Goal: Task Accomplishment & Management: Manage account settings

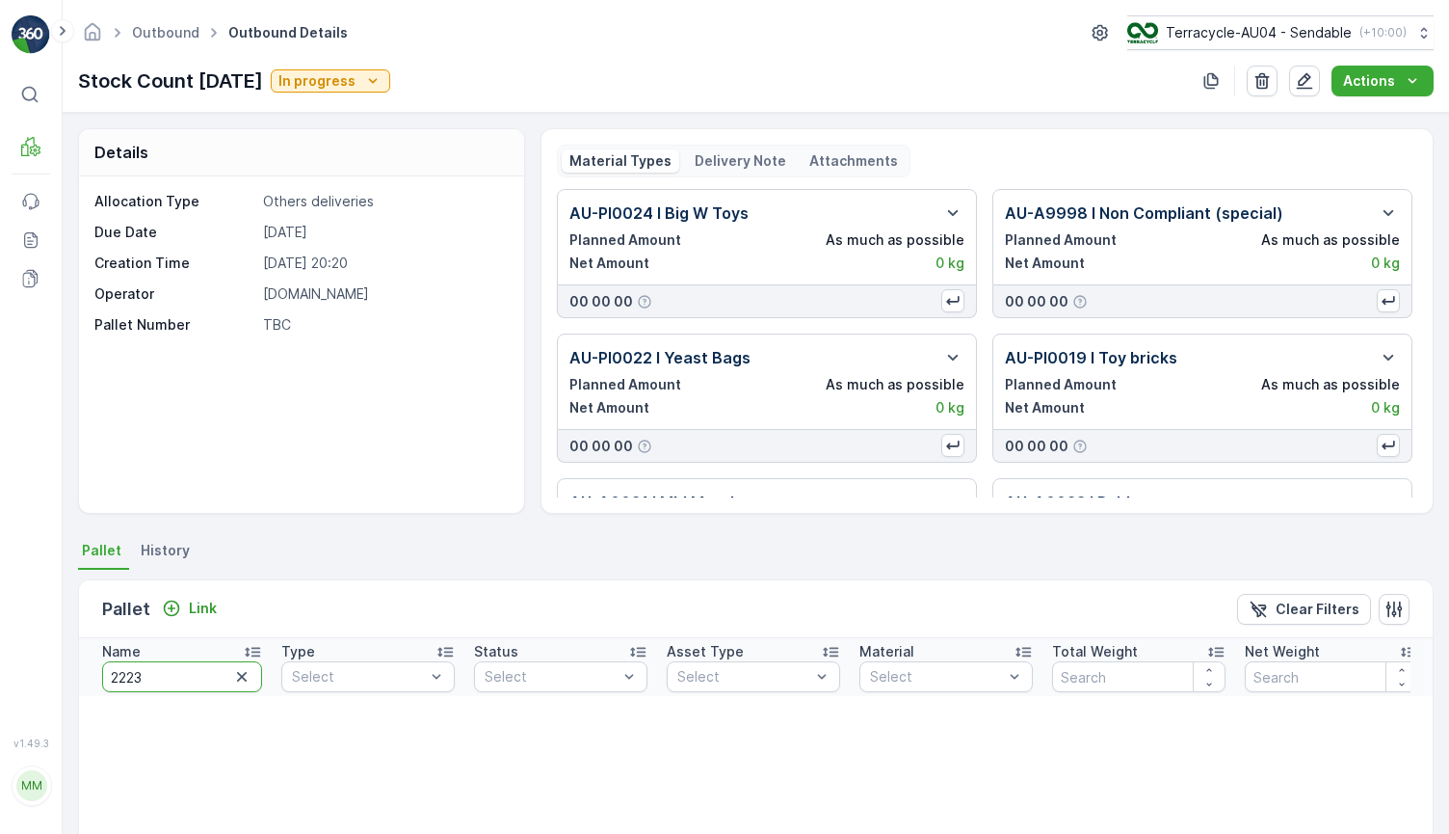
type input "22239"
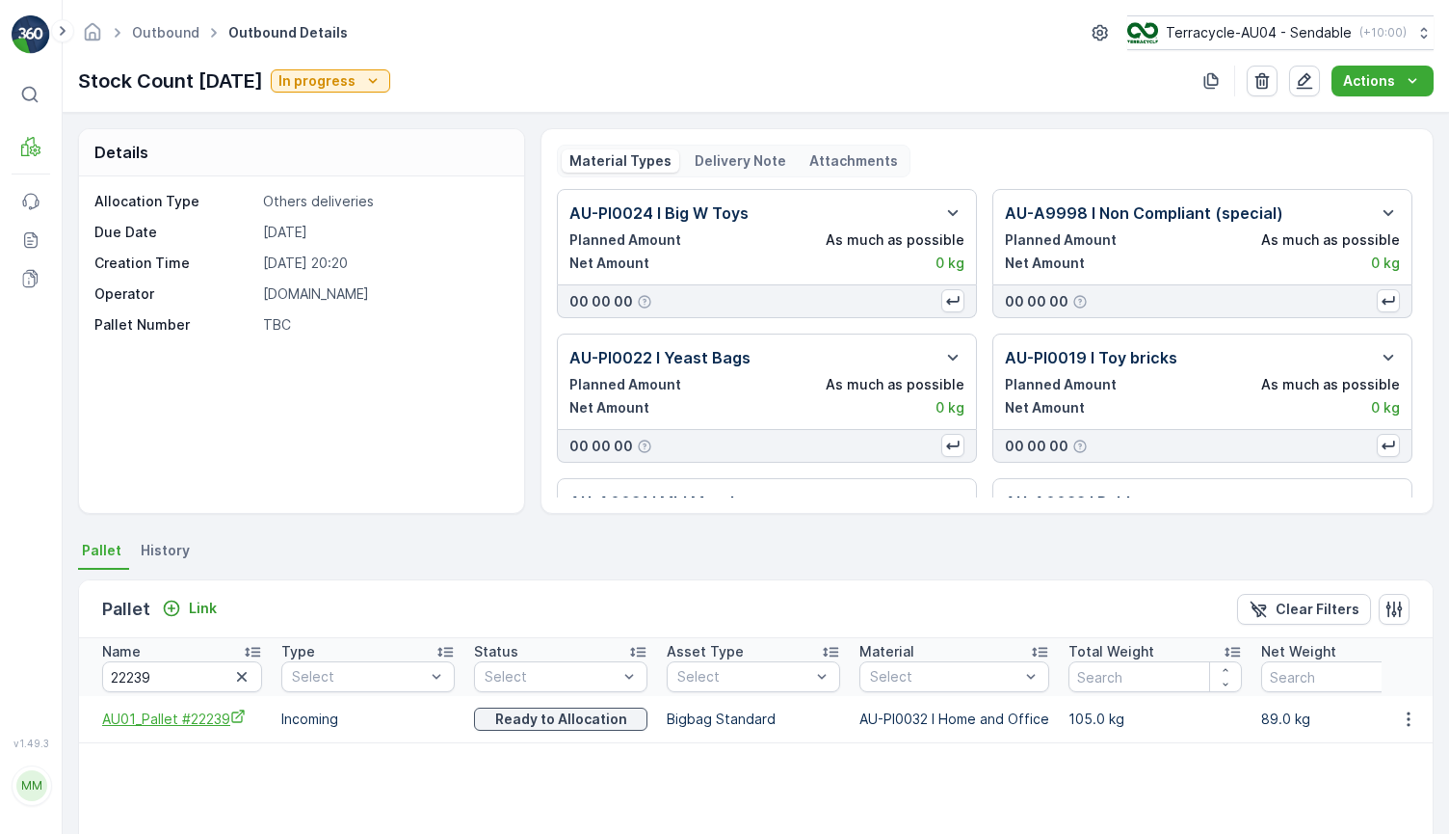
click at [235, 710] on icon "AU01_Pallet #22239" at bounding box center [237, 715] width 15 height 15
click at [1414, 717] on button "button" at bounding box center [1408, 718] width 35 height 23
click at [1357, 772] on div "Unlink Pallet" at bounding box center [1385, 783] width 127 height 27
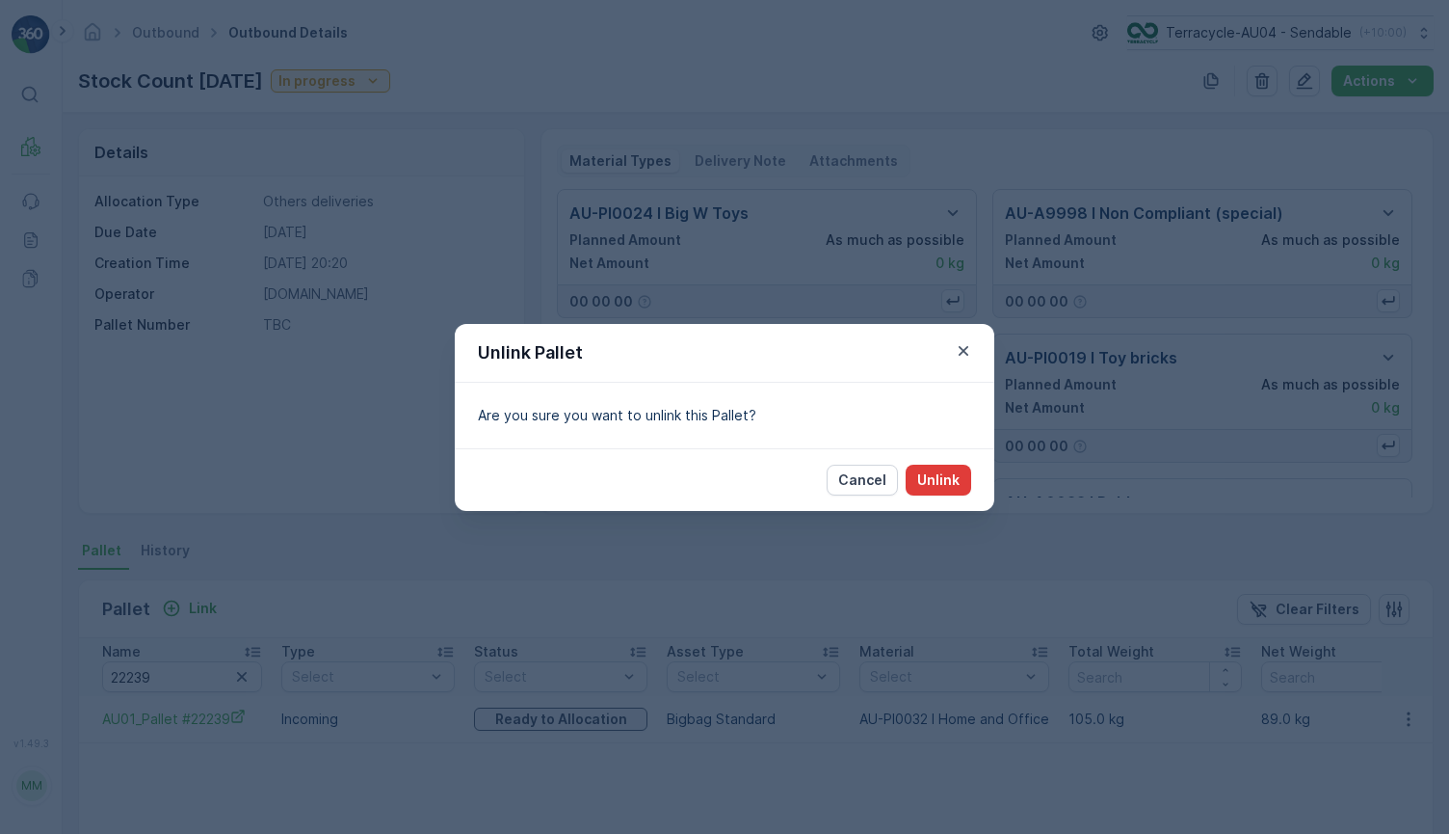
click at [931, 480] on p "Unlink" at bounding box center [938, 479] width 42 height 19
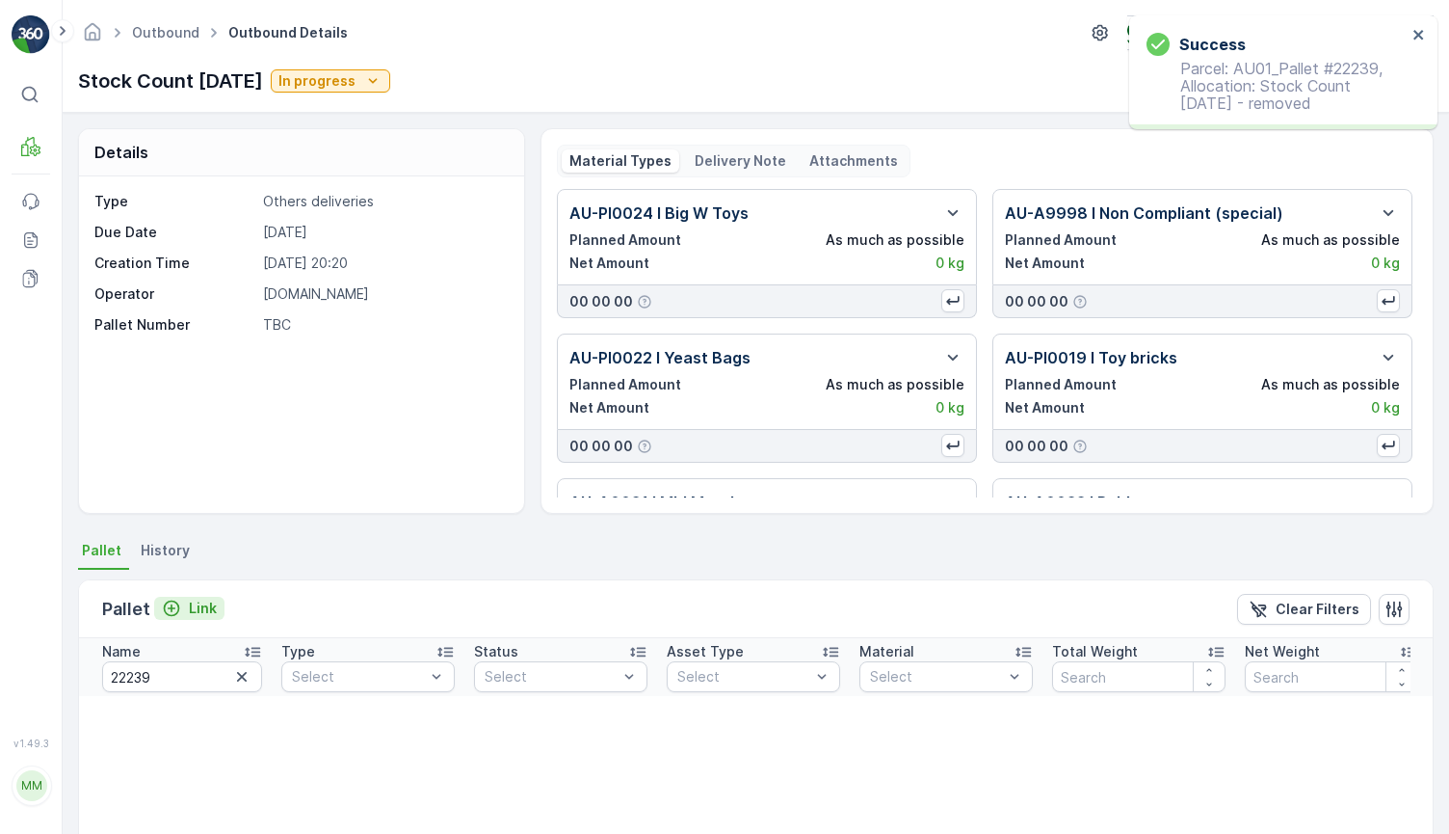
click at [196, 601] on p "Link" at bounding box center [203, 607] width 28 height 19
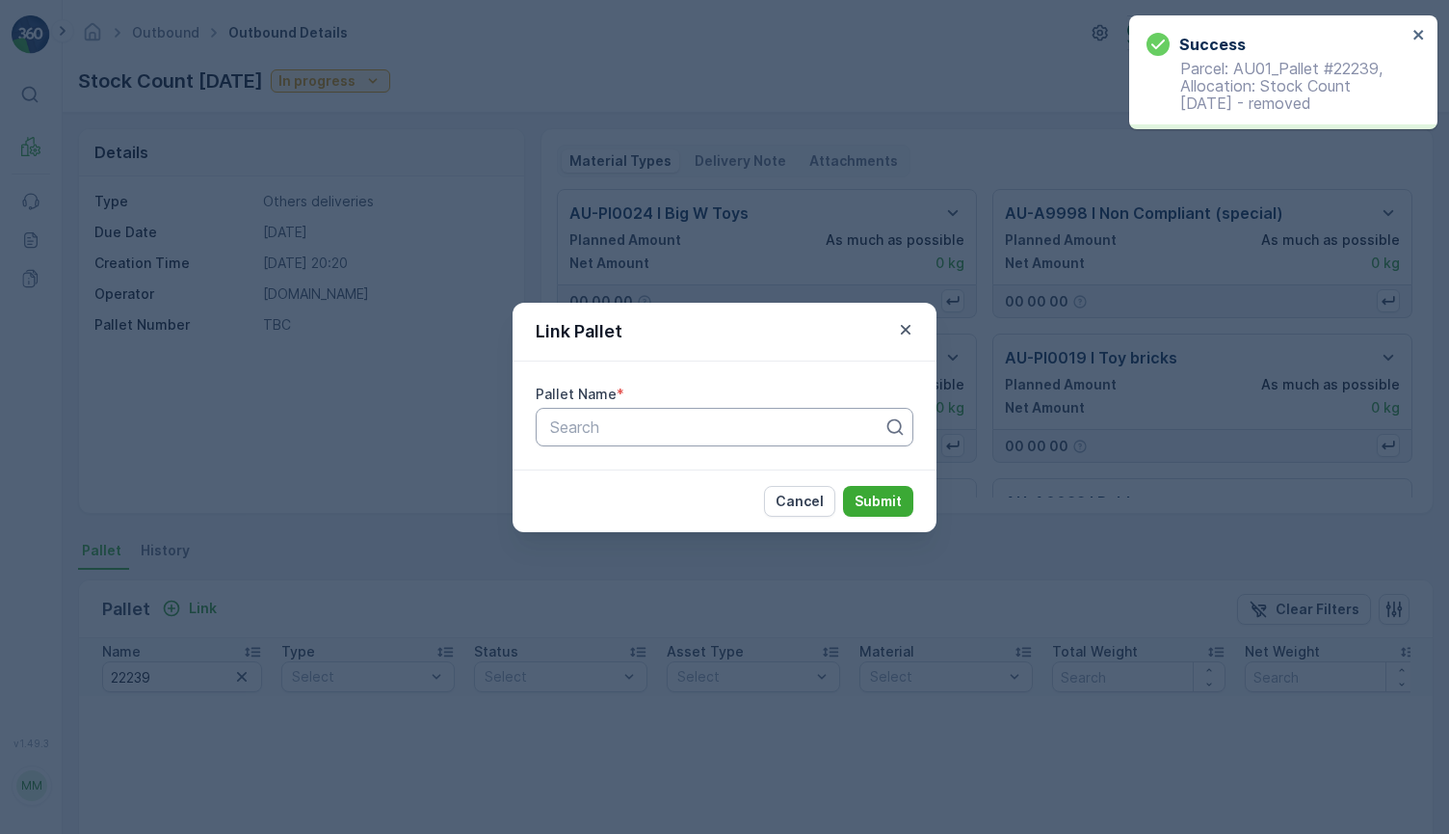
click at [659, 422] on div at bounding box center [716, 426] width 337 height 17
paste input "AU01_Pallet #22239"
type input "AU01_Pallet #22239"
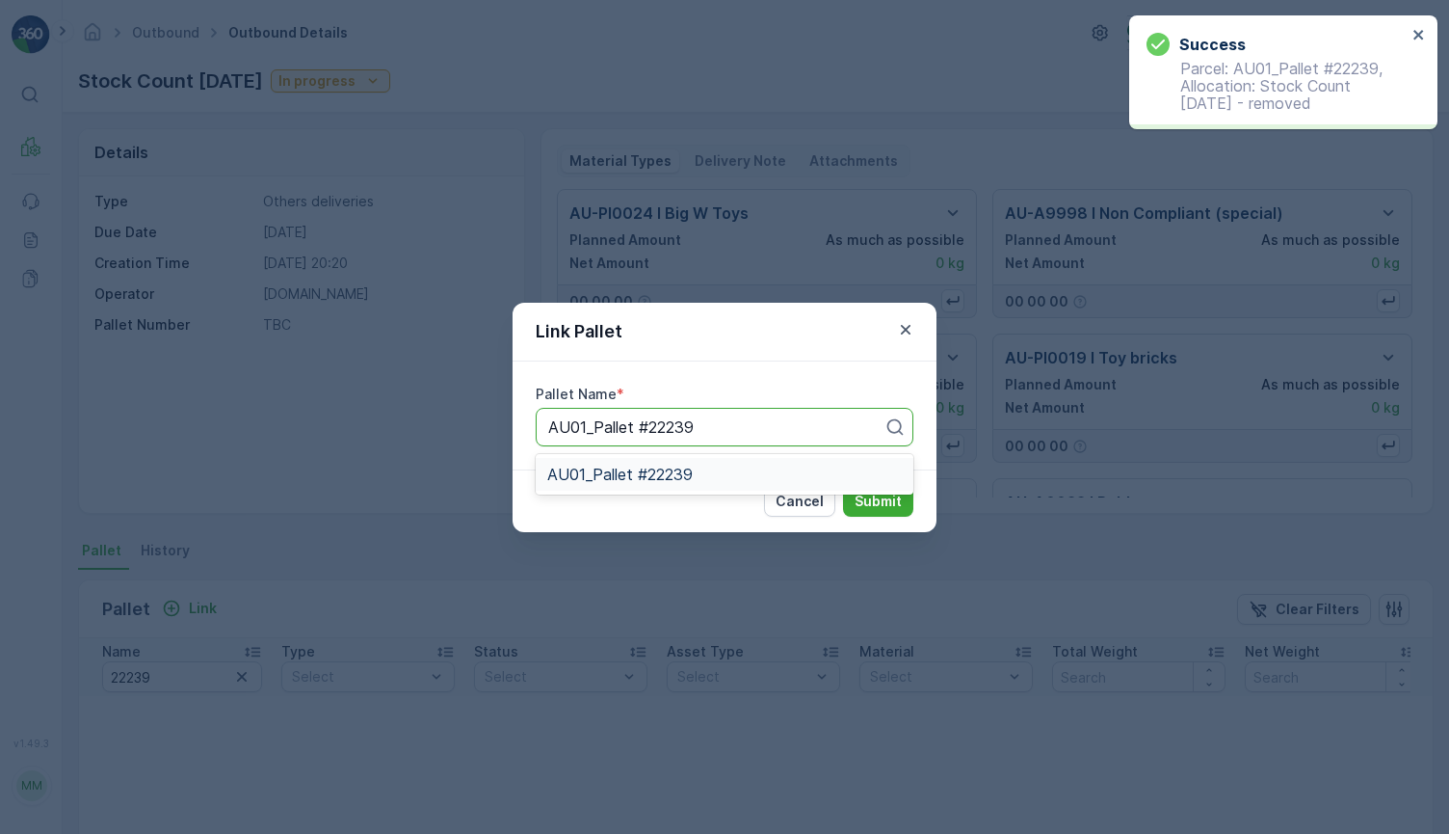
click at [662, 479] on span "AU01_Pallet #22239" at bounding box center [620, 473] width 146 height 17
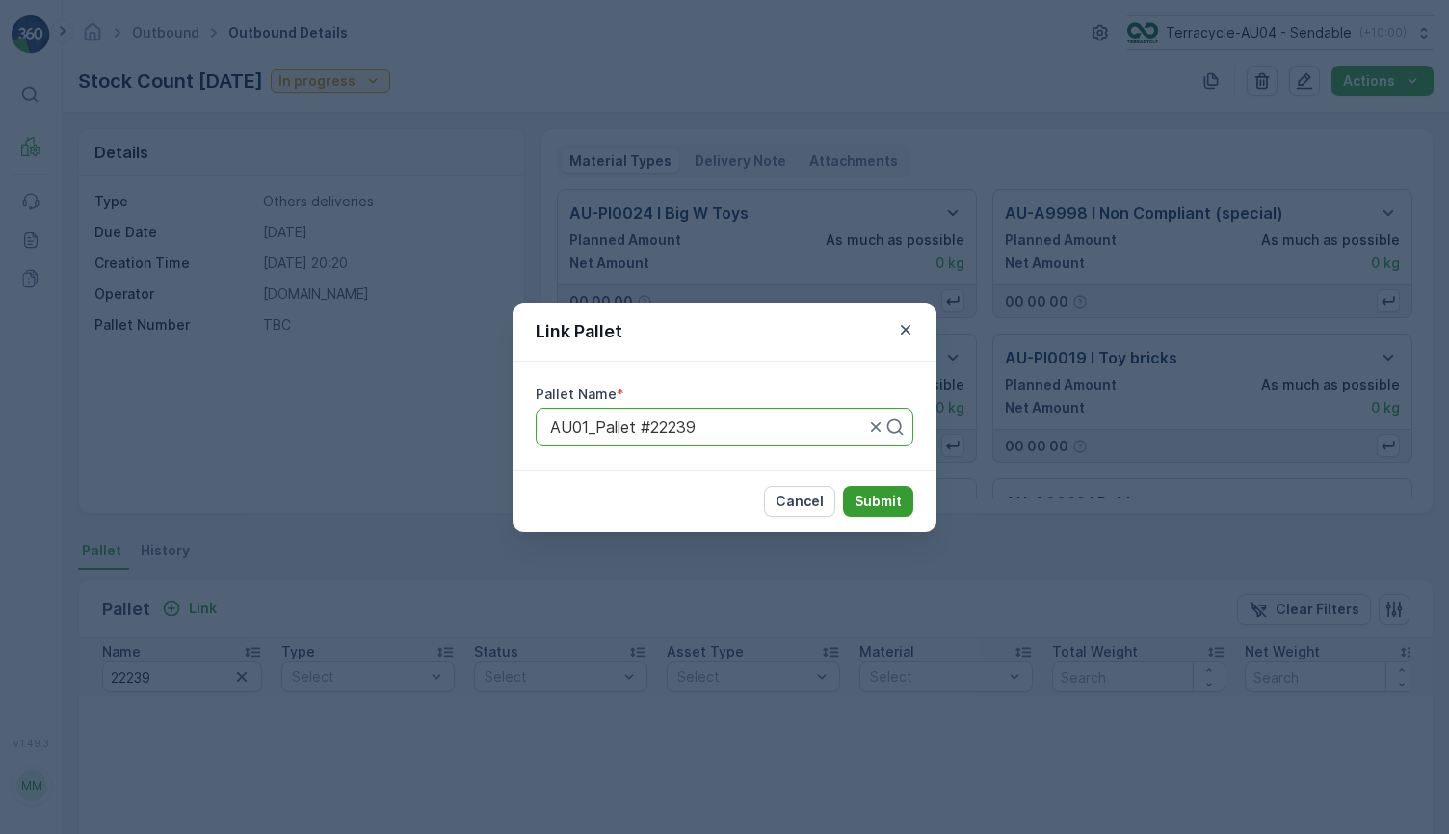
click at [883, 491] on p "Submit" at bounding box center [878, 500] width 47 height 19
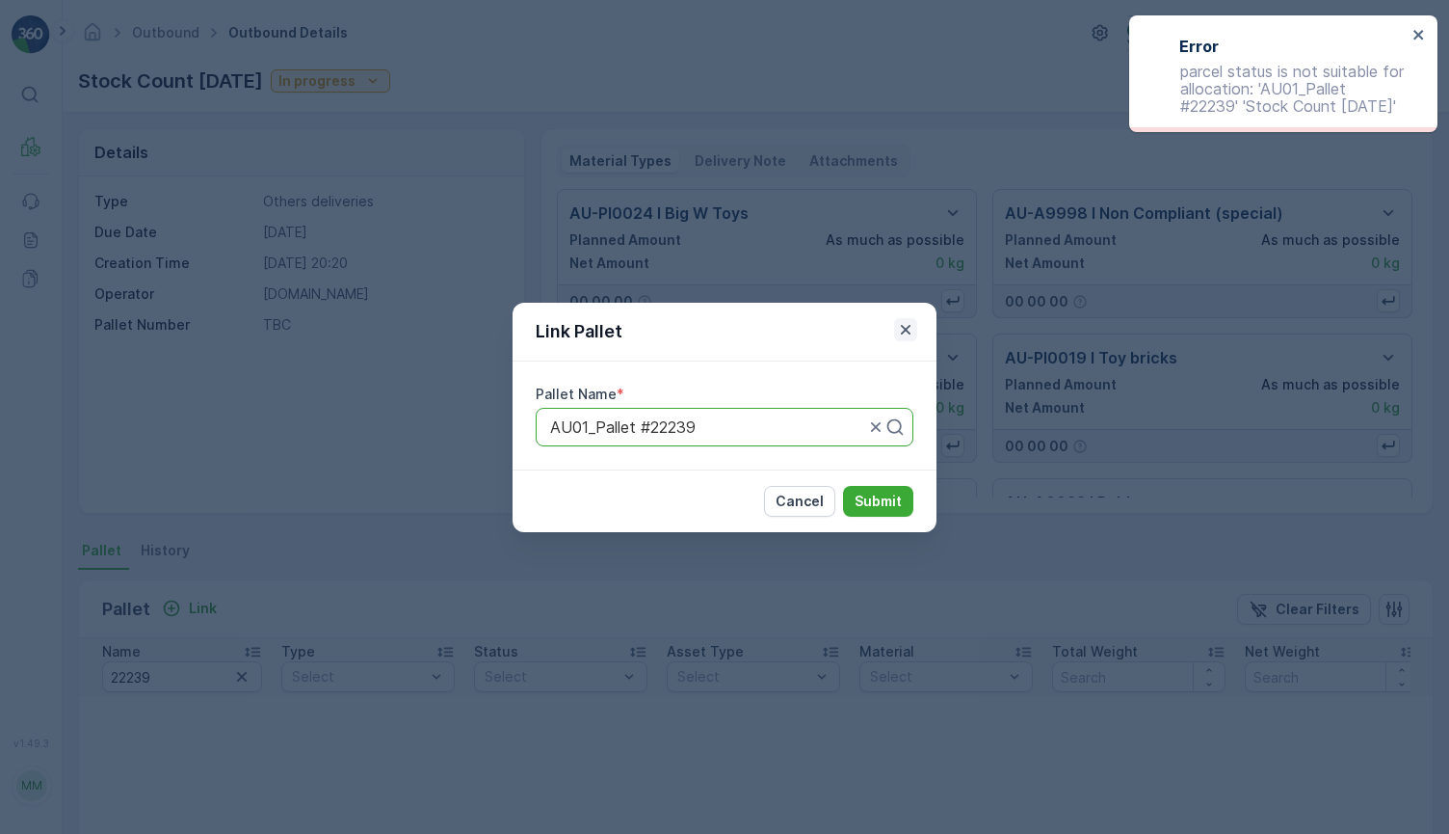
click at [904, 326] on icon "button" at bounding box center [905, 329] width 19 height 19
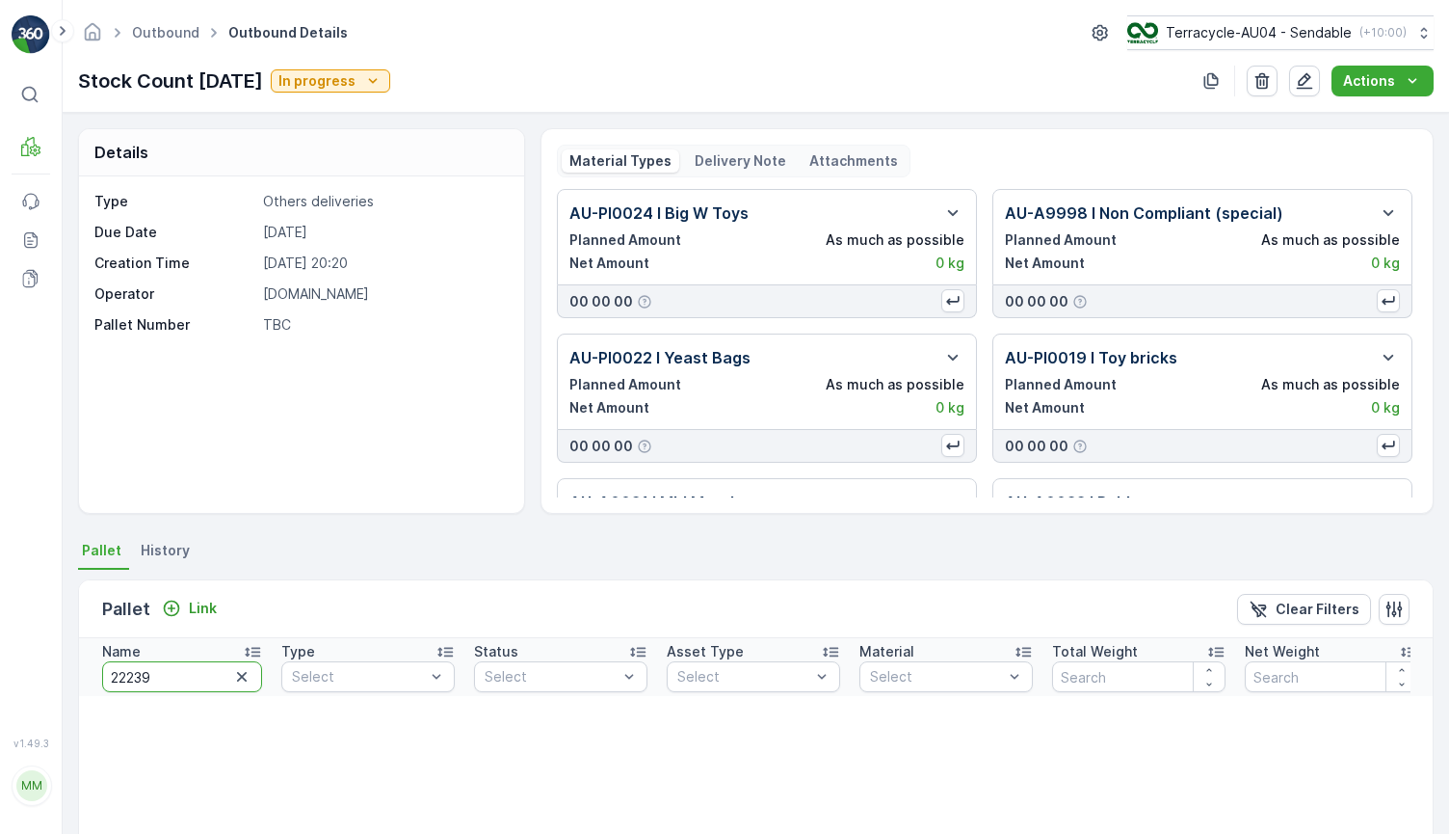
click at [163, 686] on input "22239" at bounding box center [182, 676] width 160 height 31
type input "22241"
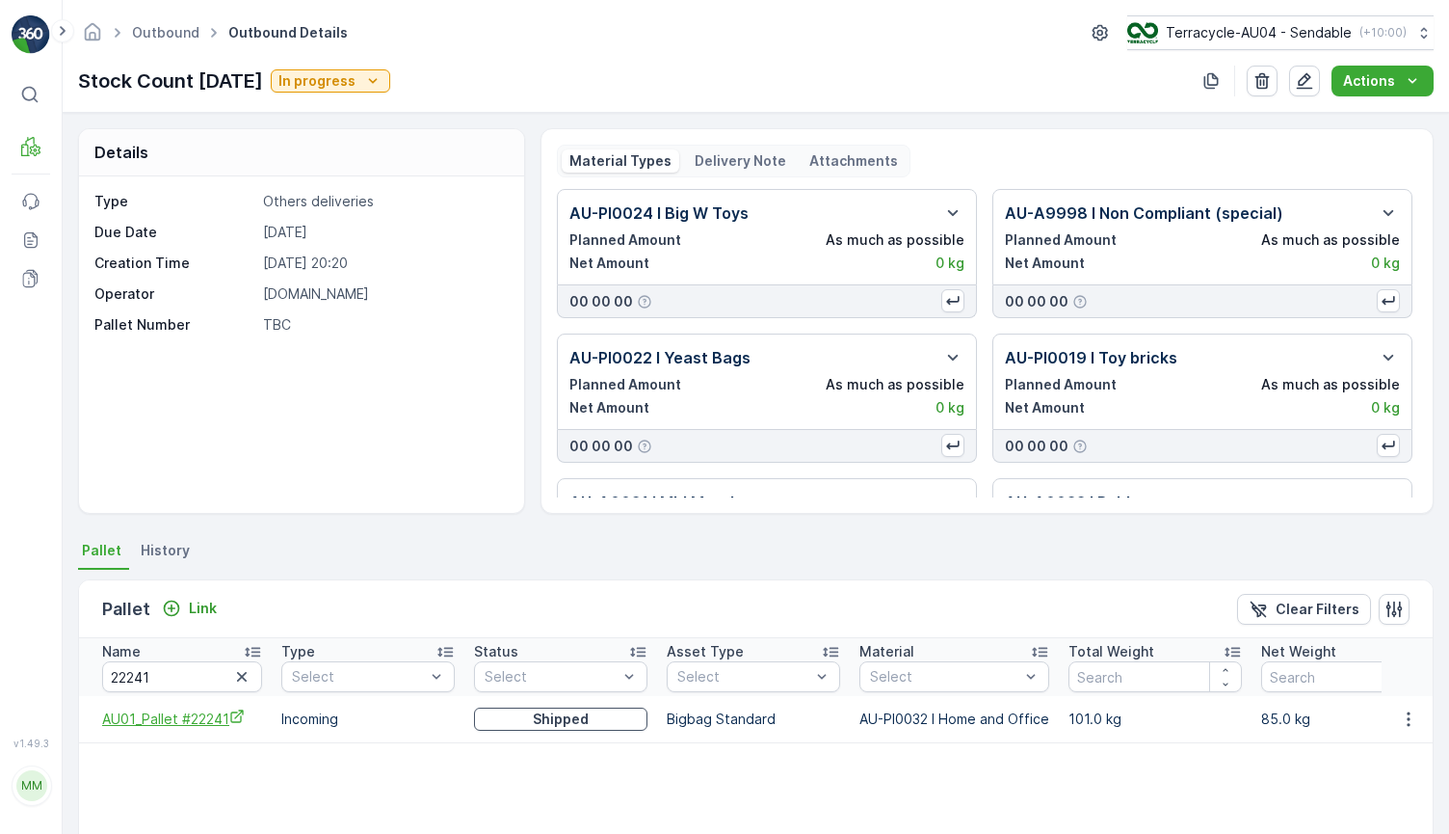
click at [246, 714] on span "AU01_Pallet #22241" at bounding box center [182, 718] width 160 height 20
click at [1401, 716] on icon "button" at bounding box center [1408, 718] width 19 height 19
click at [1360, 774] on span "Unlink Pallet" at bounding box center [1369, 783] width 78 height 19
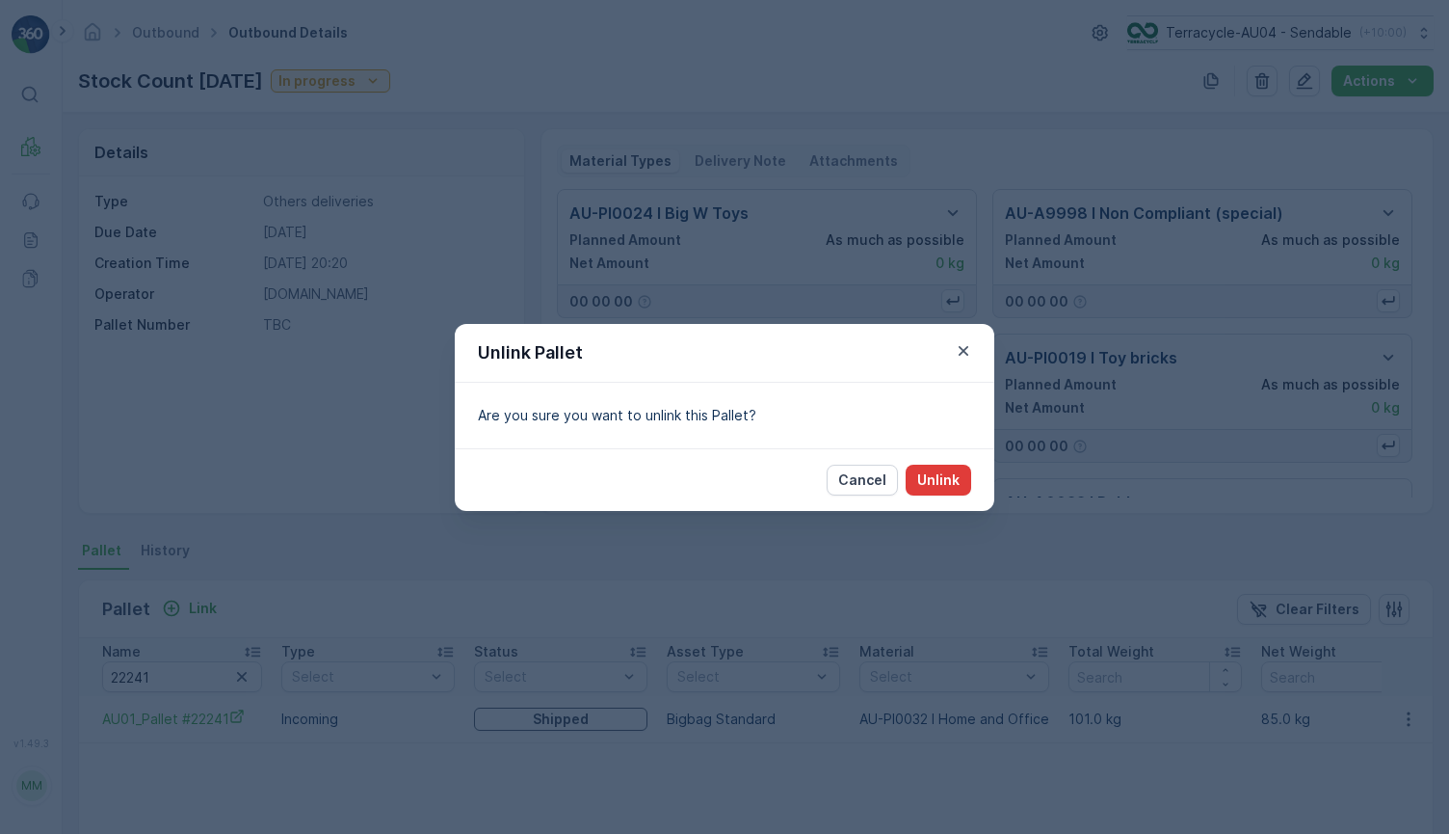
click at [949, 479] on p "Unlink" at bounding box center [938, 479] width 42 height 19
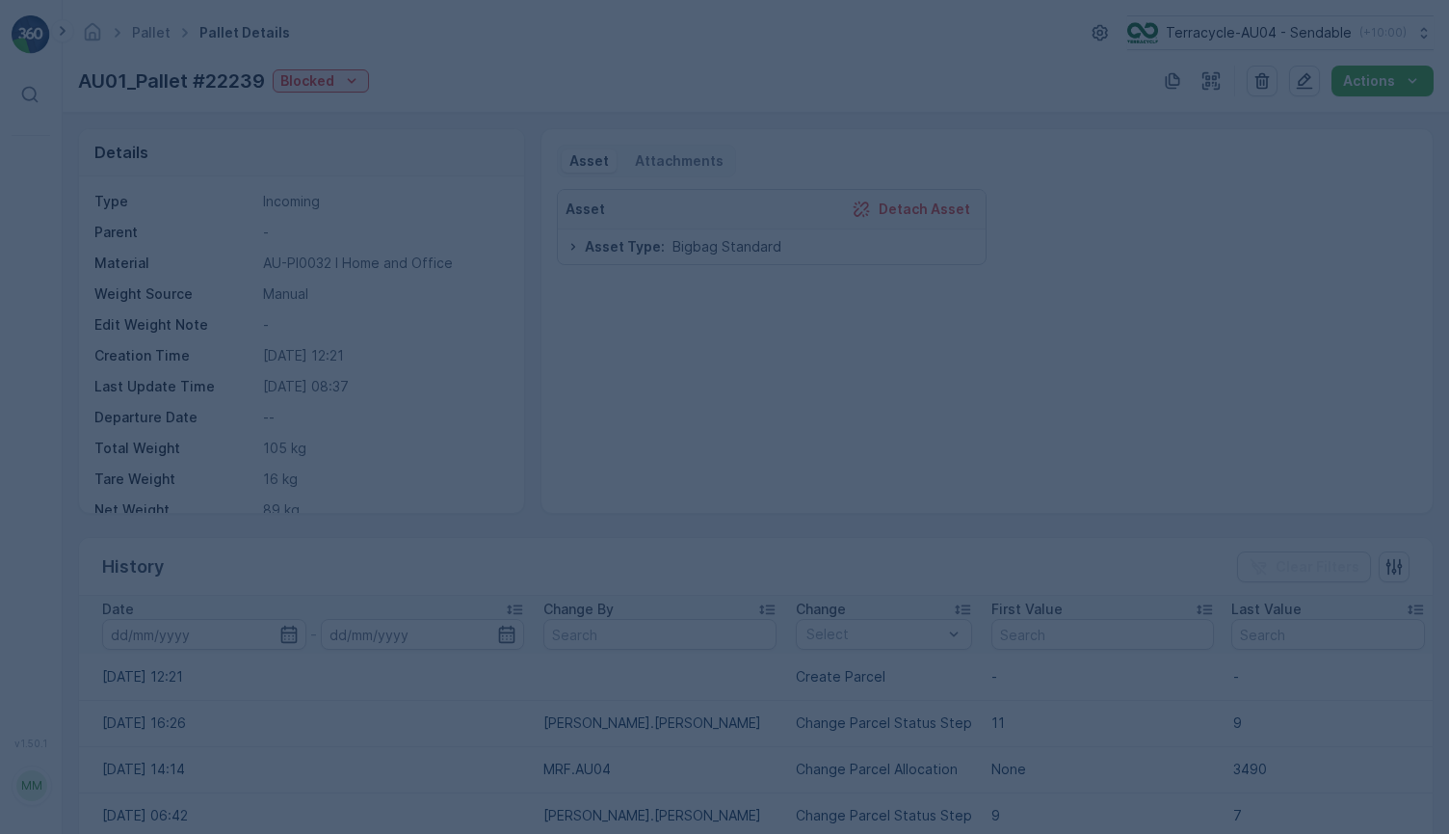
click at [466, 79] on div at bounding box center [724, 417] width 1449 height 834
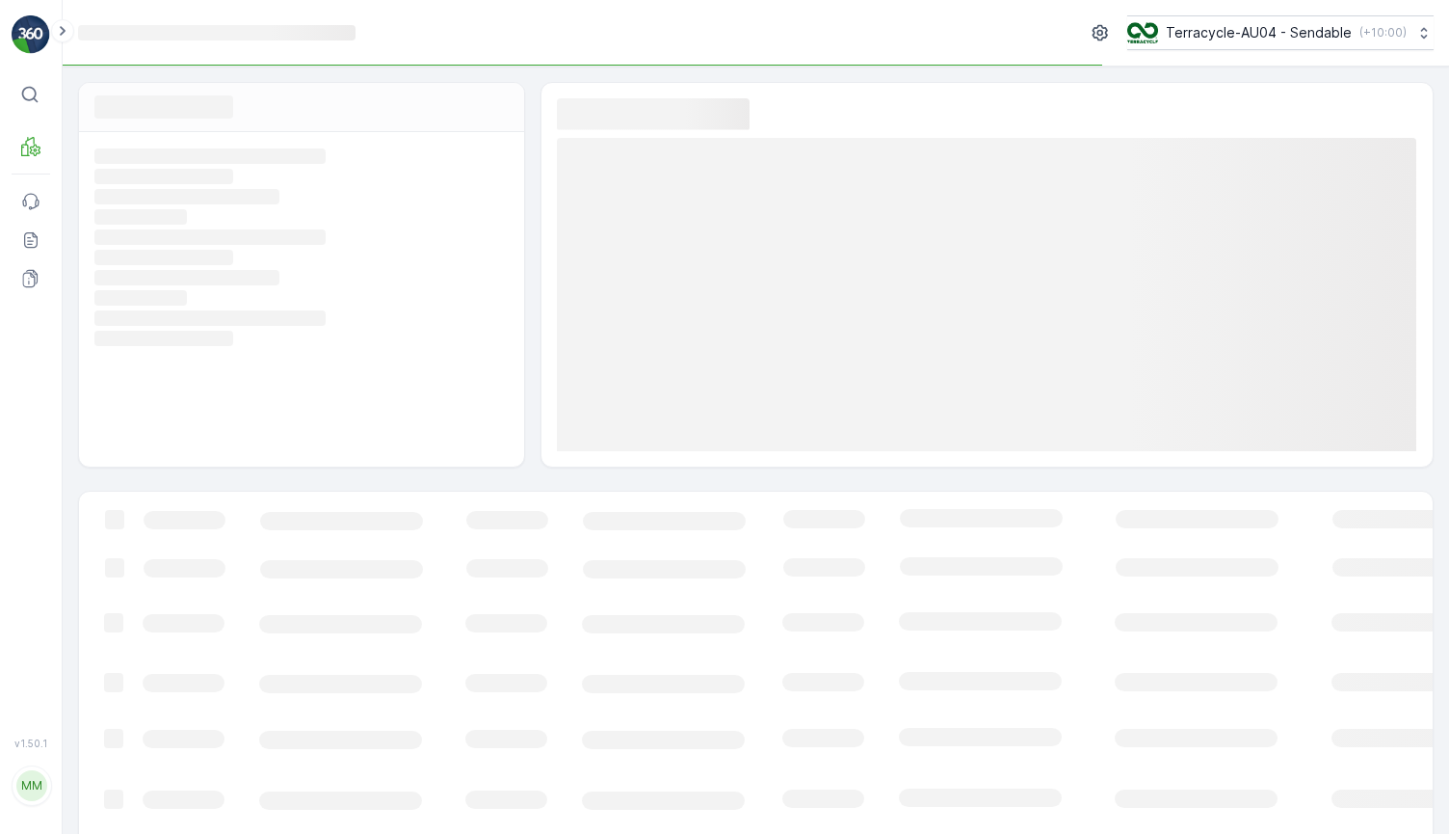
click at [301, 94] on icon "Loading..." at bounding box center [301, 106] width 414 height 25
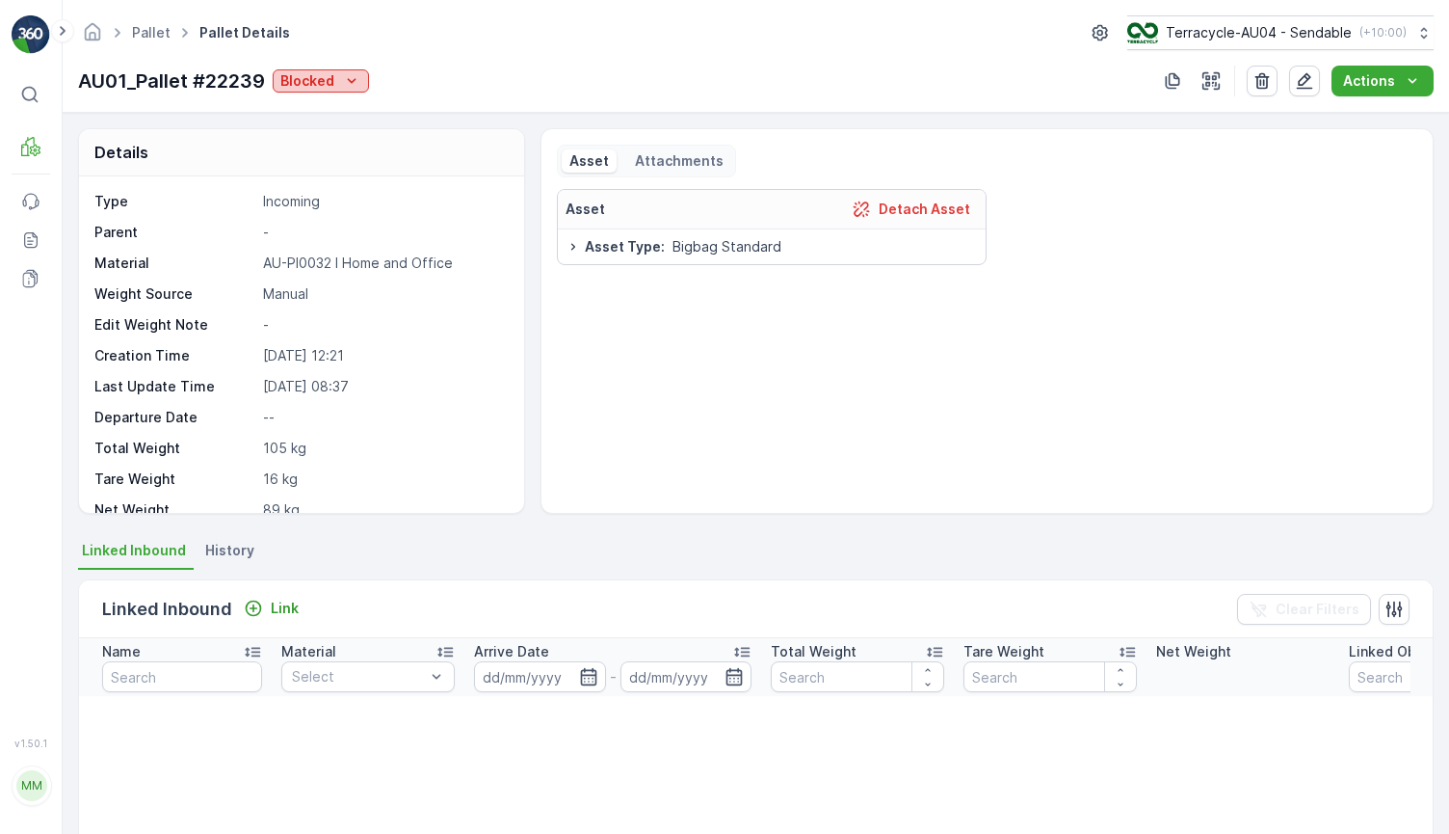
click at [335, 73] on div "Blocked" at bounding box center [320, 80] width 81 height 19
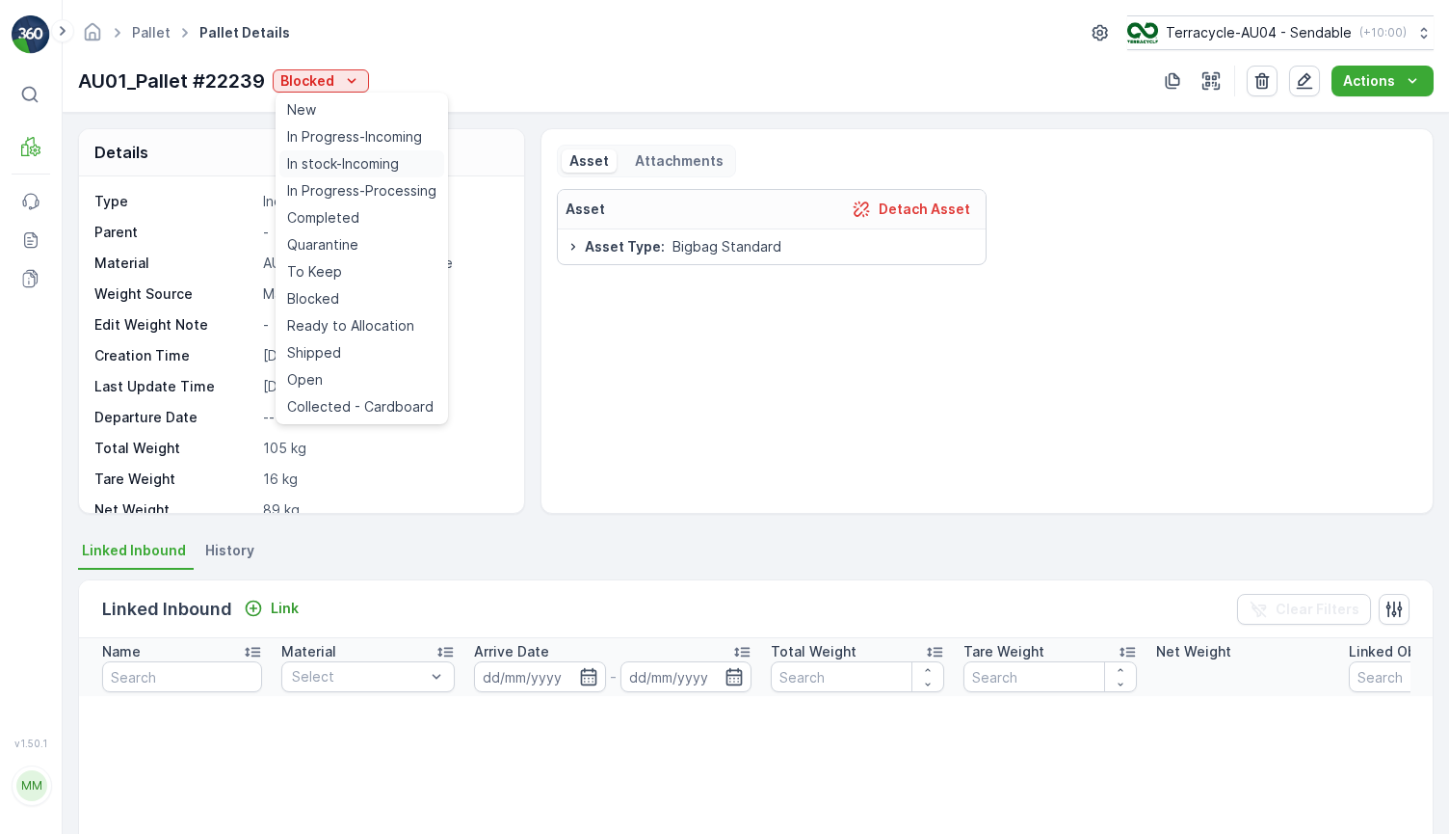
click at [383, 160] on span "In stock-Incoming" at bounding box center [343, 163] width 112 height 19
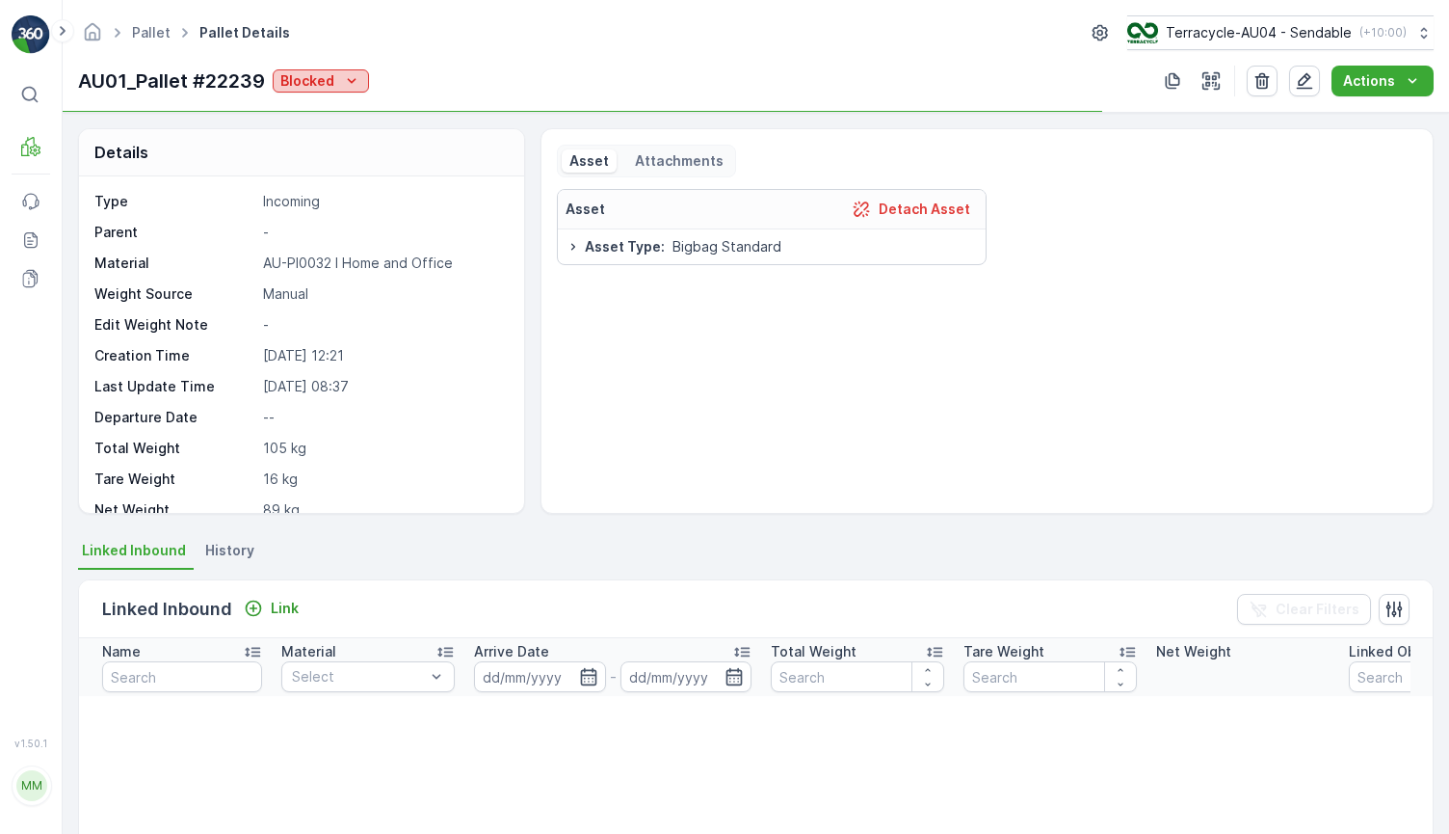
click at [352, 92] on button "Blocked" at bounding box center [321, 80] width 96 height 23
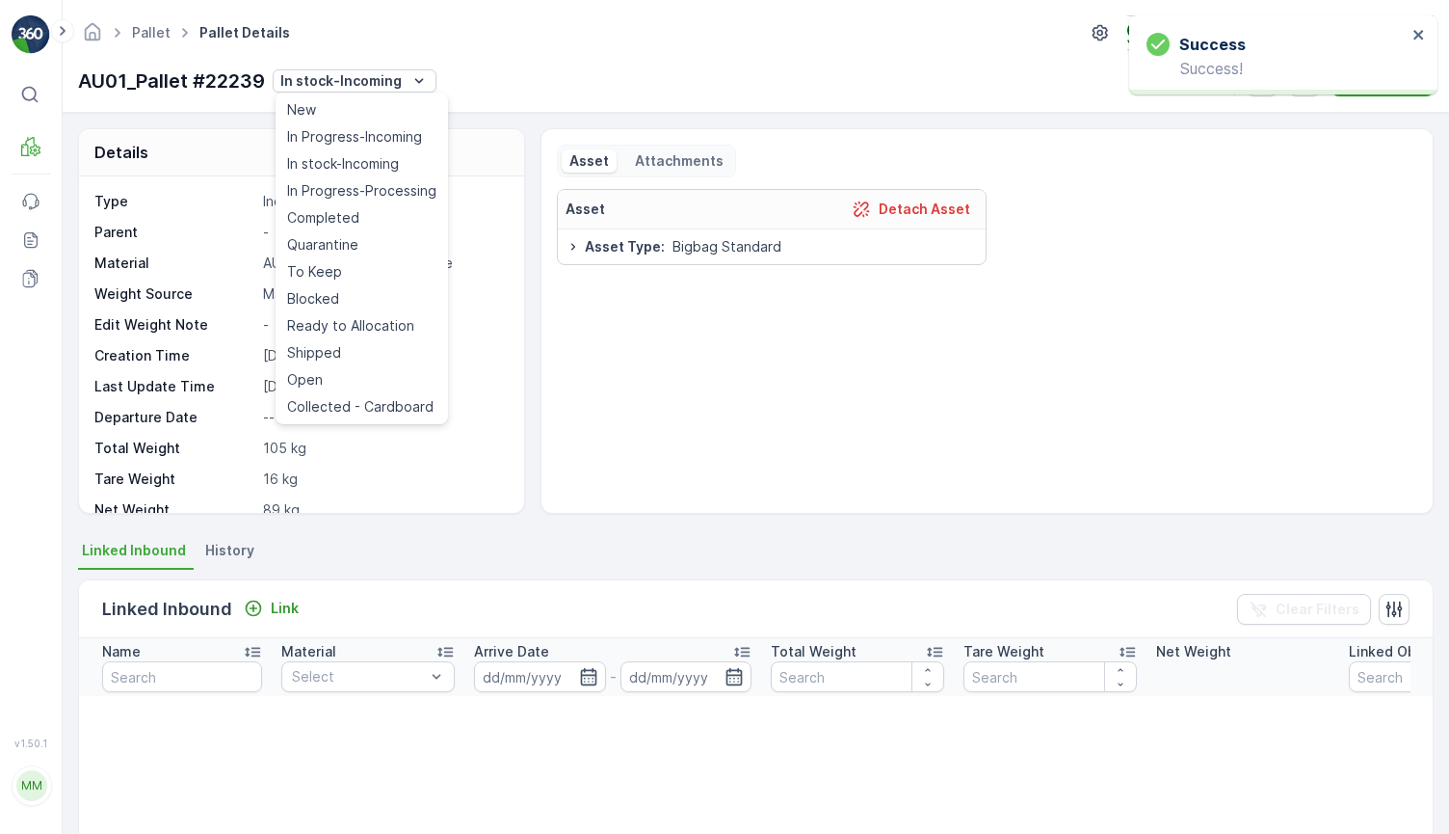
click at [84, 77] on p "AU01_Pallet #22239" at bounding box center [171, 80] width 187 height 29
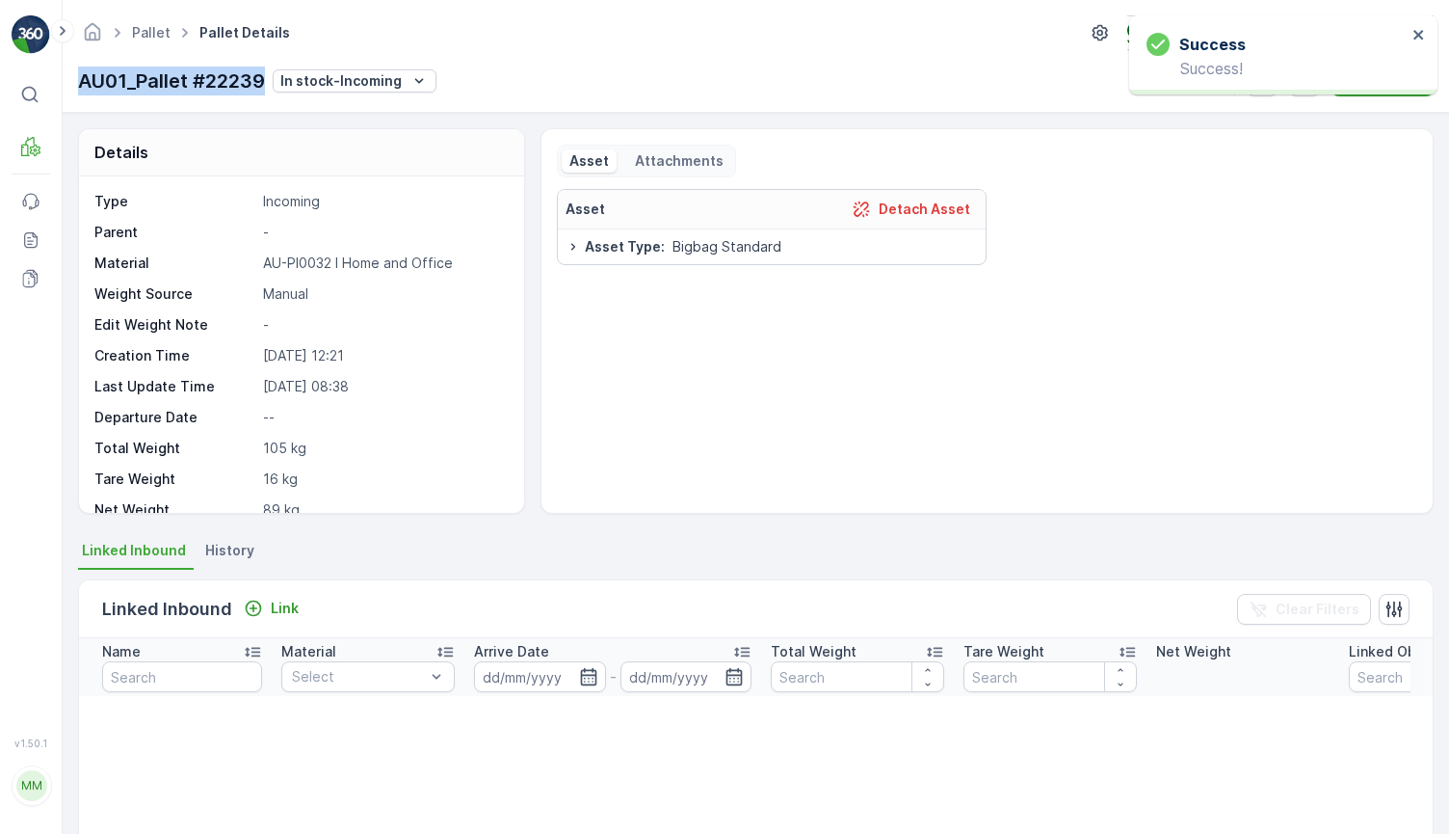
drag, startPoint x: 76, startPoint y: 78, endPoint x: 263, endPoint y: 86, distance: 187.1
click at [263, 86] on div "Pallet Pallet Details Terracycle-AU04 - Sendable ( +10:00 ) AU01_Pallet #22239 …" at bounding box center [756, 56] width 1387 height 113
copy p "AU01_Pallet #22239"
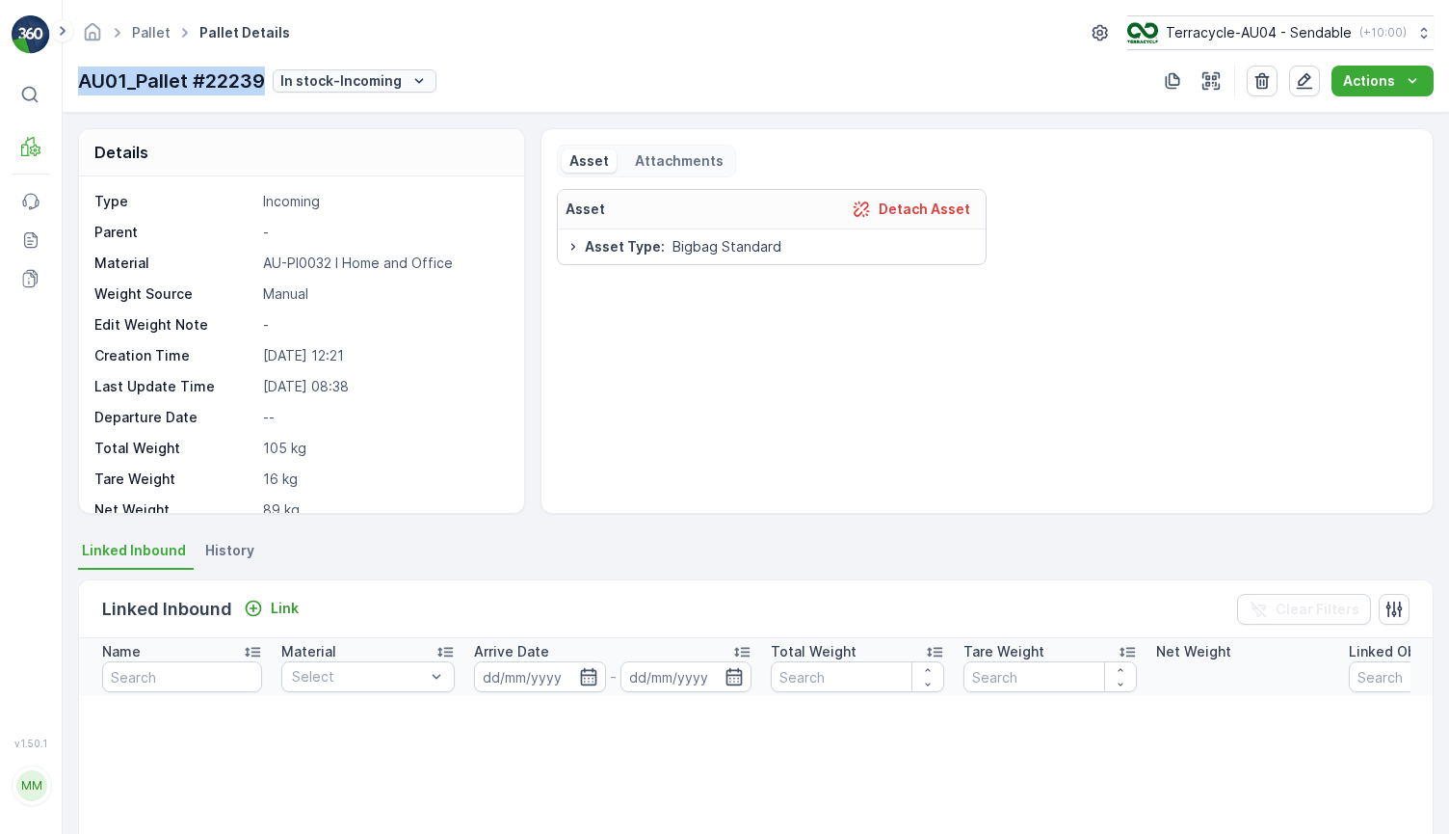
click at [386, 84] on p "In stock-Incoming" at bounding box center [340, 80] width 121 height 19
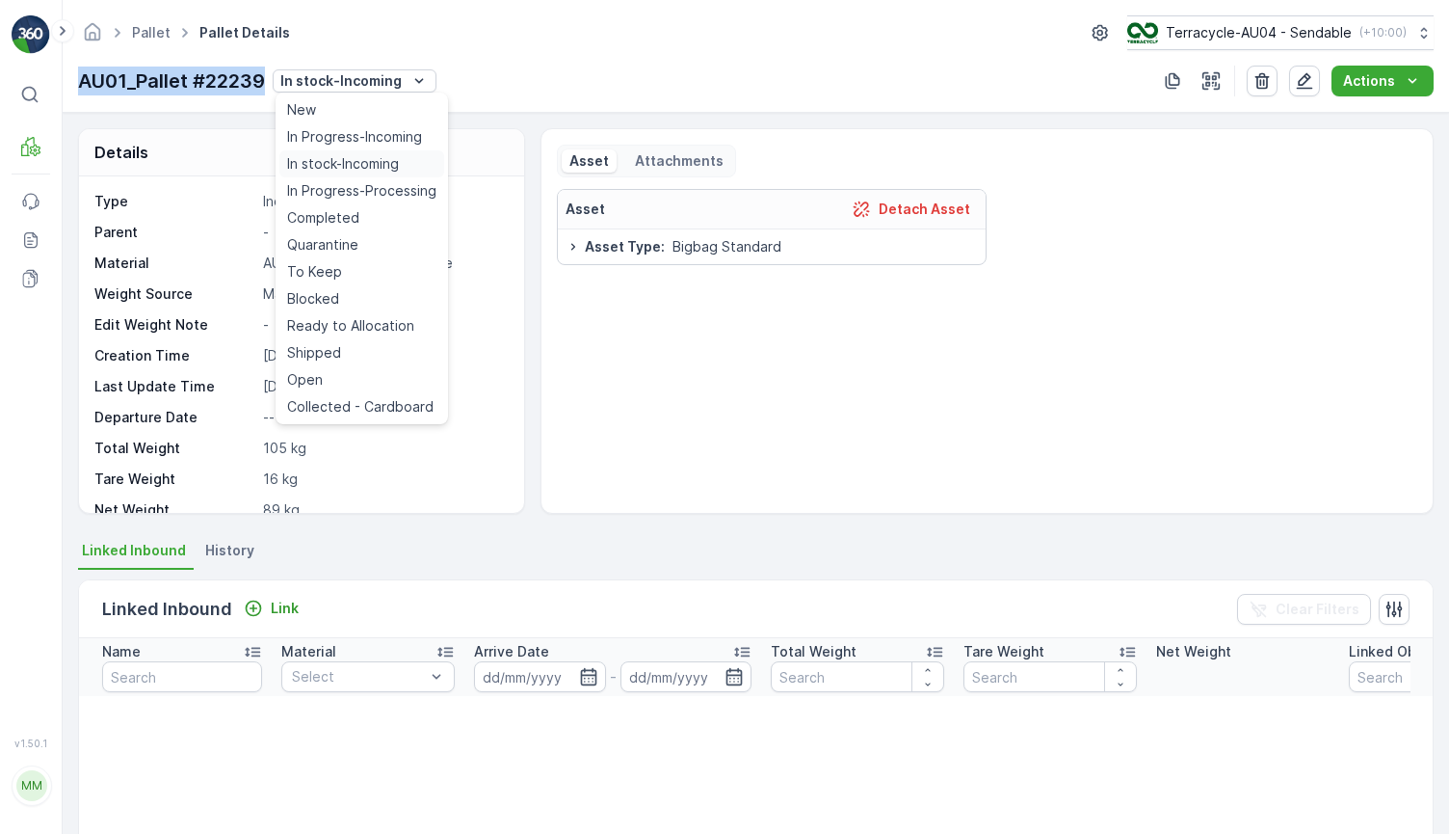
click at [390, 163] on span "In stock-Incoming" at bounding box center [343, 163] width 112 height 19
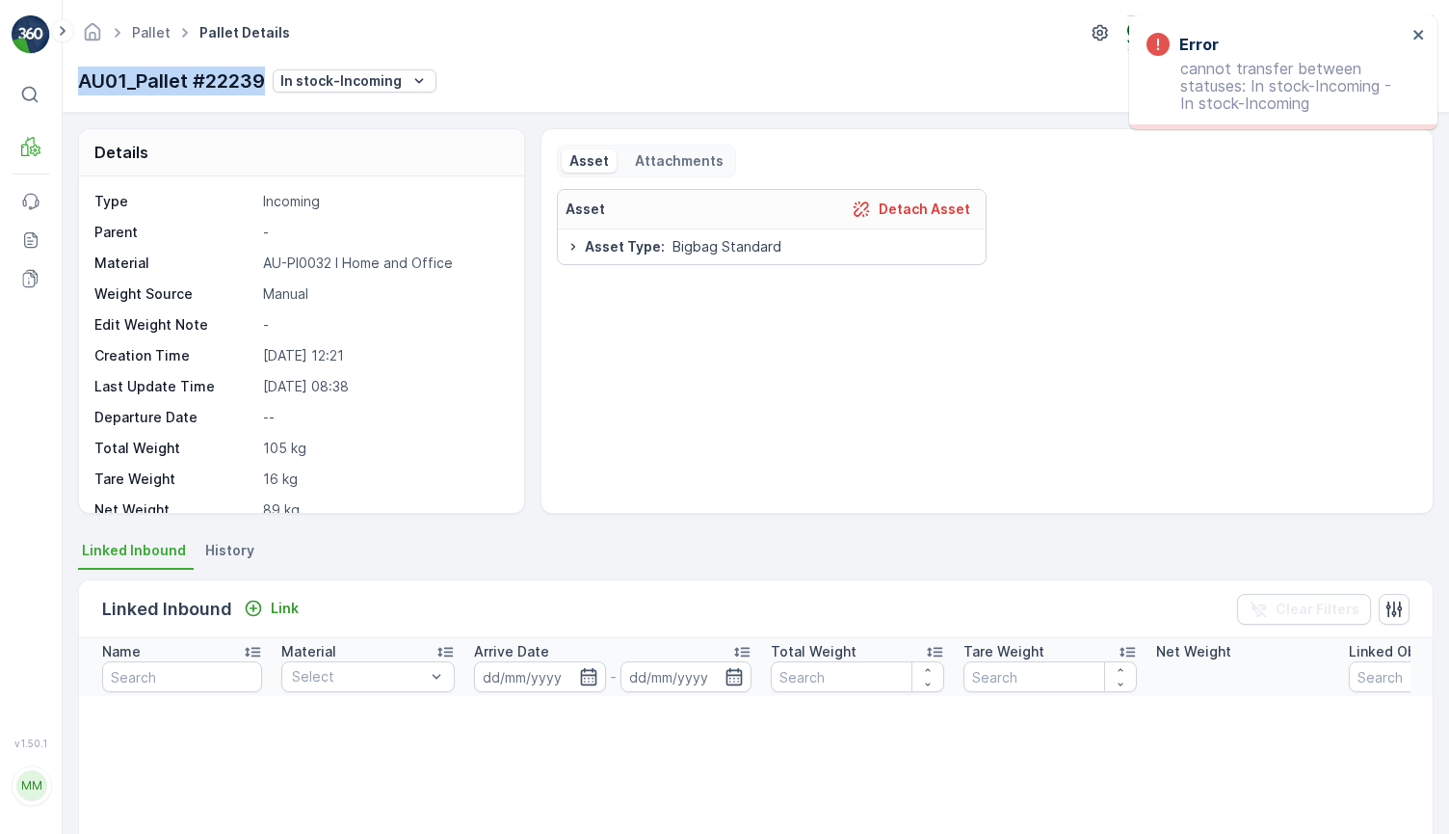
copy p "AU01_Pallet #22239"
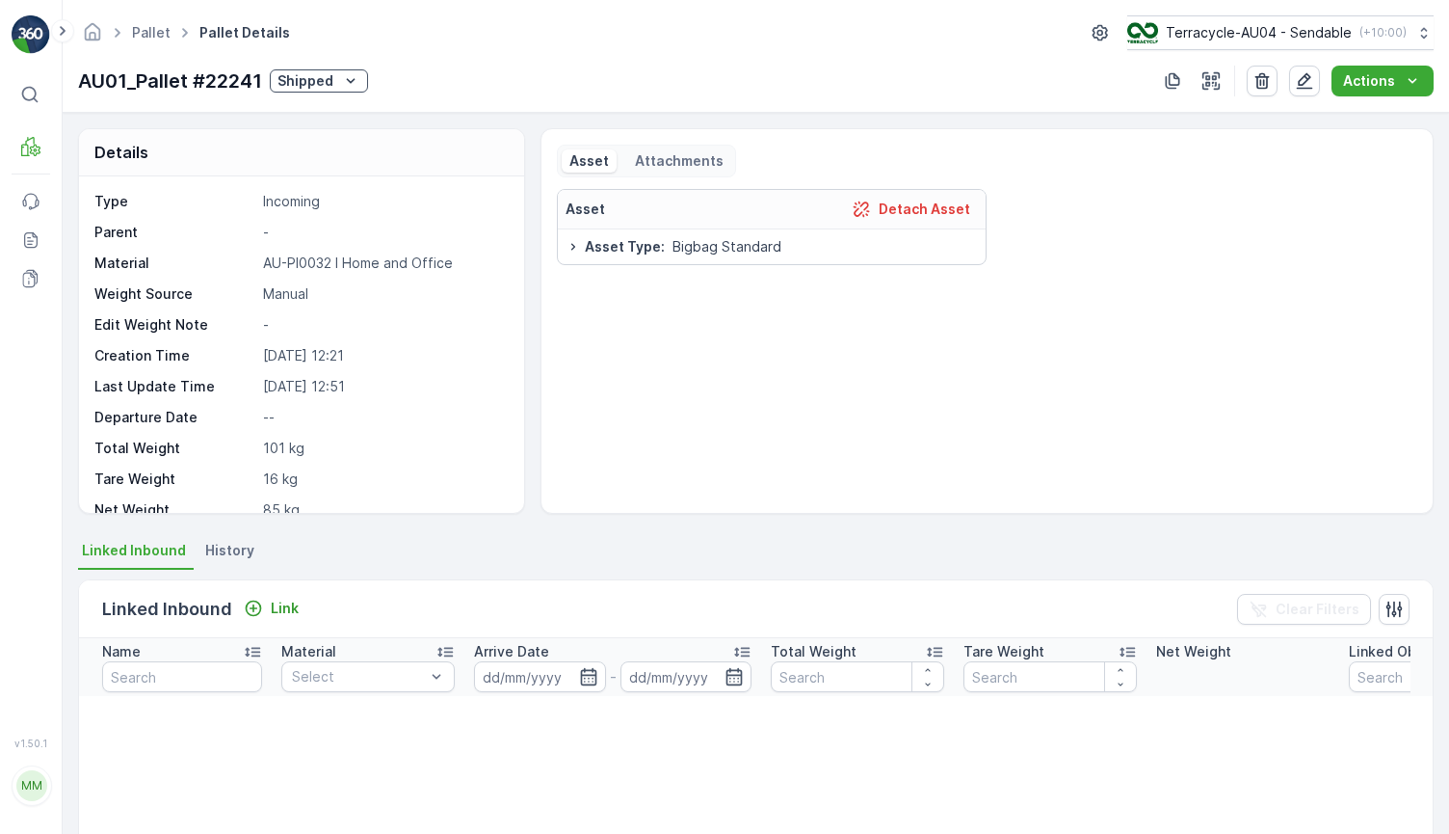
click at [343, 71] on icon "Shipped" at bounding box center [350, 80] width 19 height 19
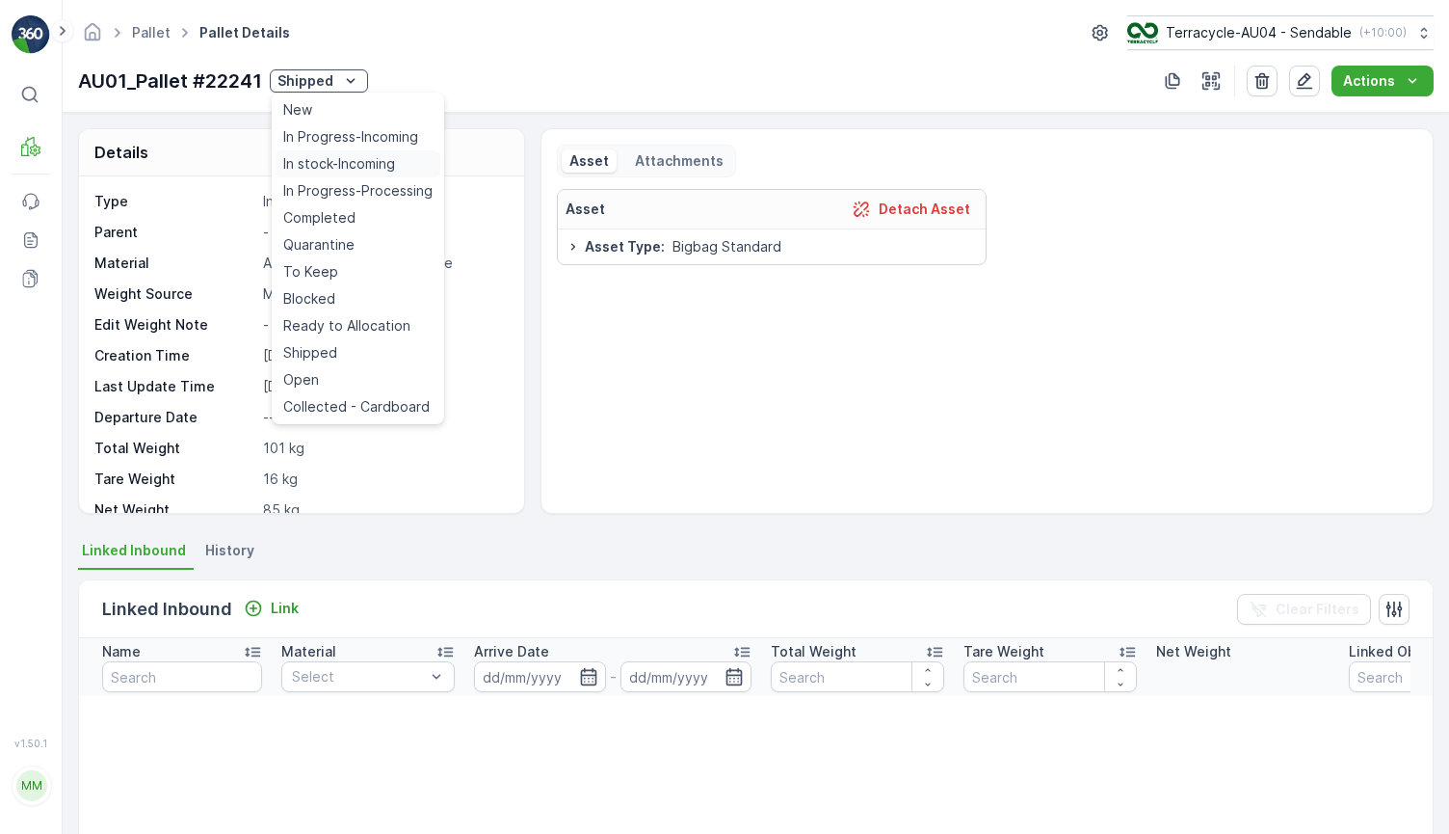
click at [350, 161] on span "In stock-Incoming" at bounding box center [339, 163] width 112 height 19
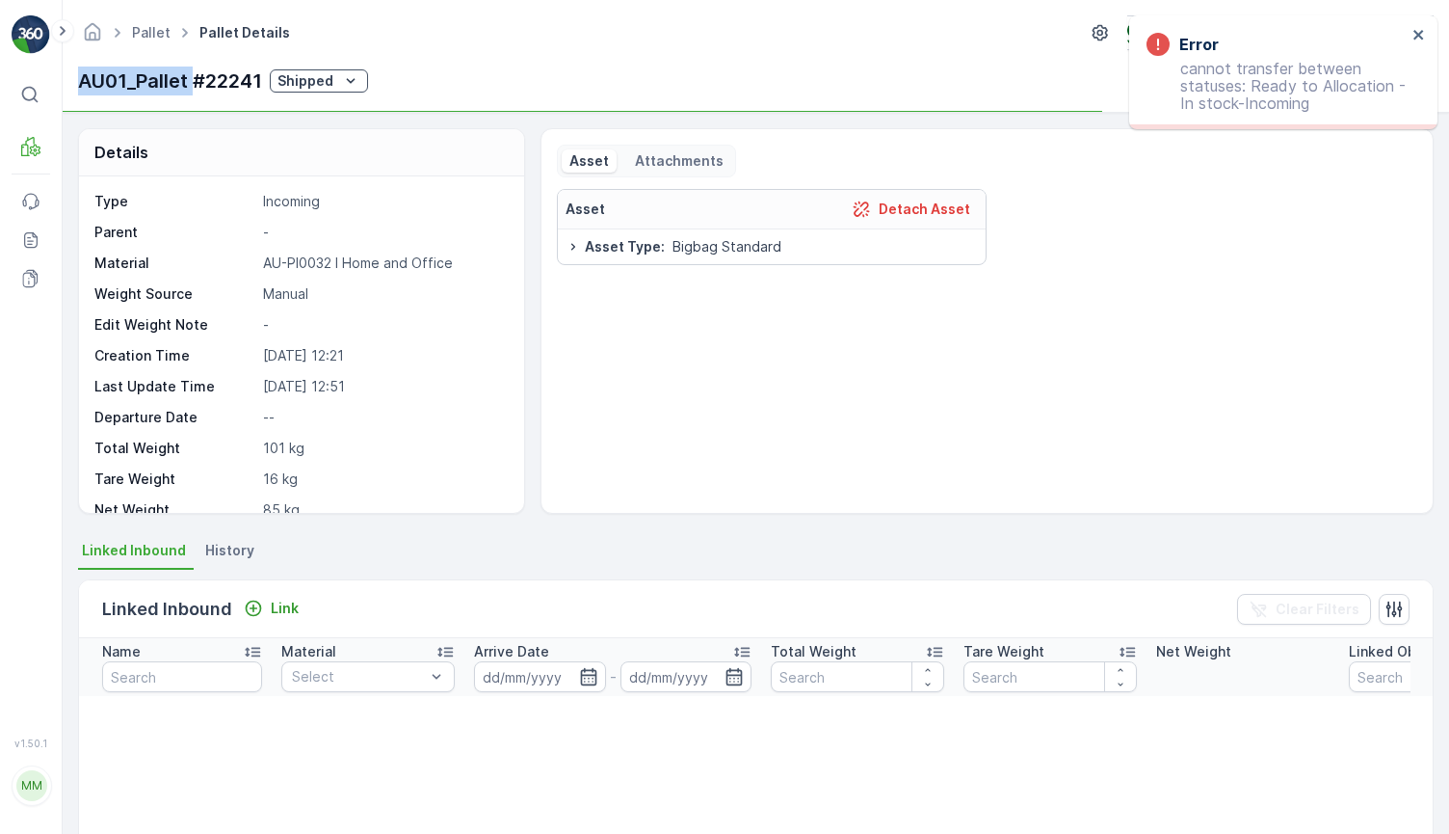
drag, startPoint x: 77, startPoint y: 81, endPoint x: 191, endPoint y: 77, distance: 113.8
click at [191, 77] on div "Pallet Pallet Details Terracycle-AU04 - Sendable ( +10:00 ) AU01_Pallet #22241 …" at bounding box center [756, 56] width 1387 height 113
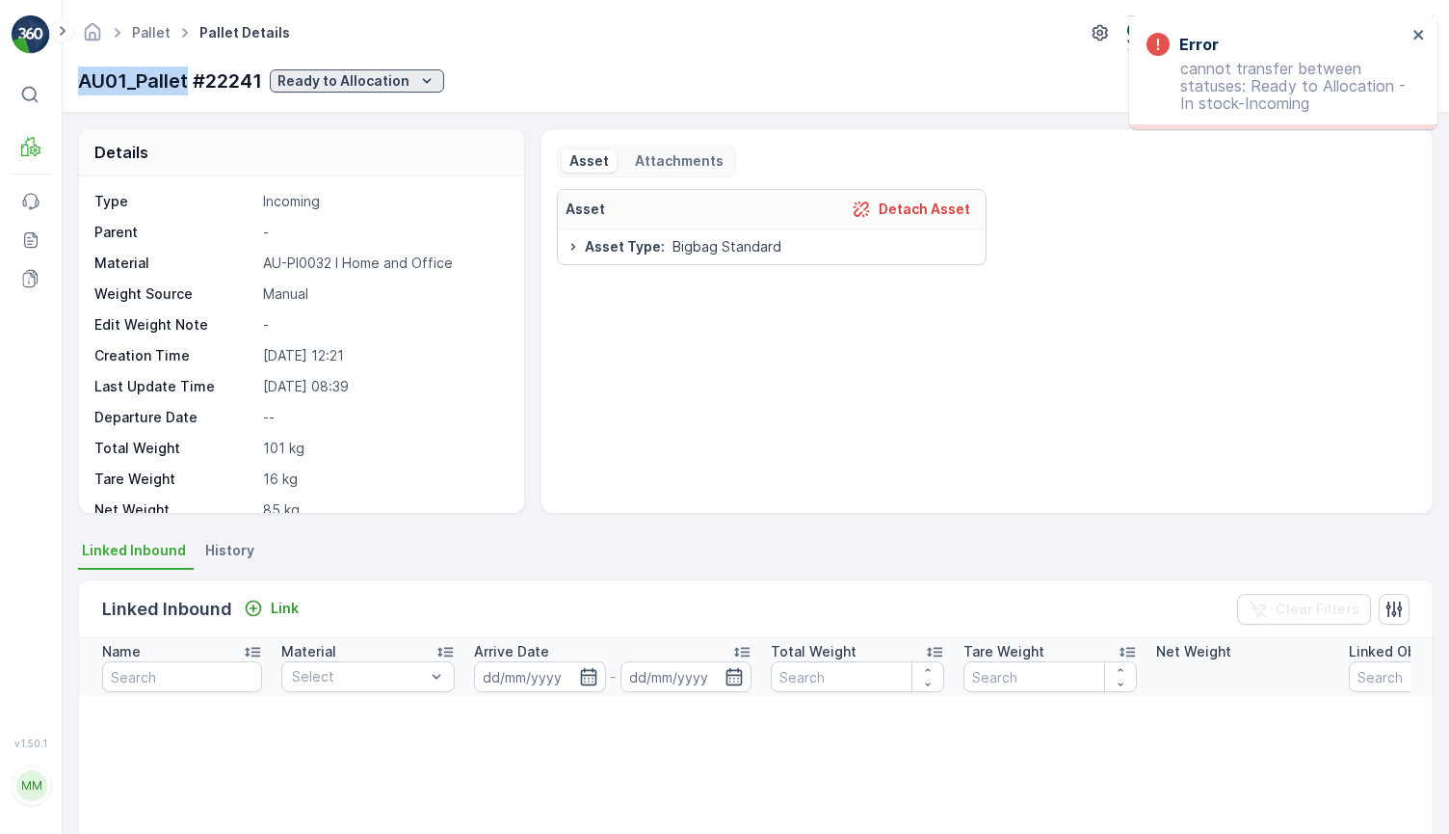
click at [314, 75] on p "Ready to Allocation" at bounding box center [344, 80] width 132 height 19
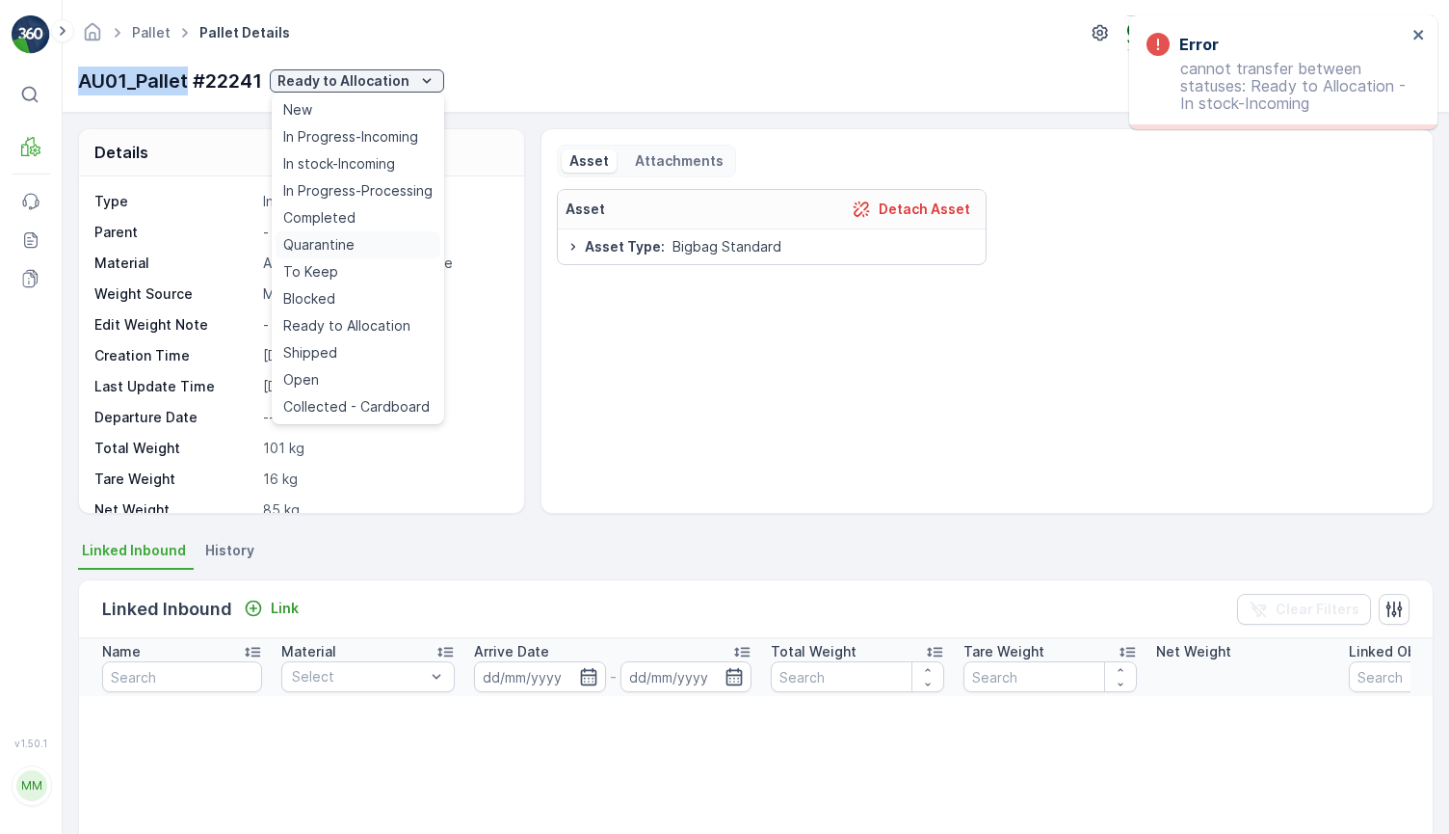
click at [354, 249] on div "Quarantine" at bounding box center [358, 244] width 165 height 27
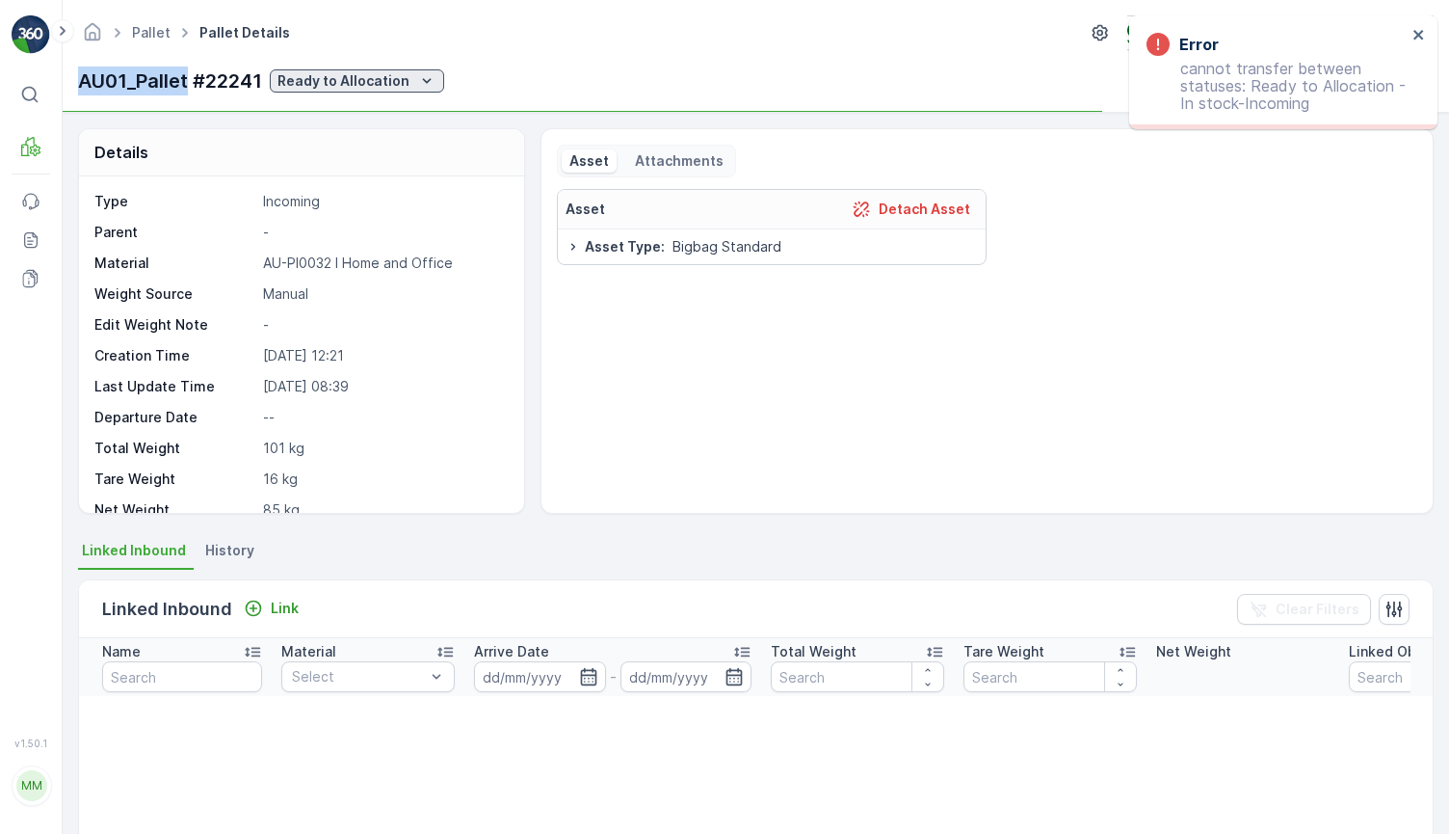
click at [358, 77] on p "Ready to Allocation" at bounding box center [344, 80] width 132 height 19
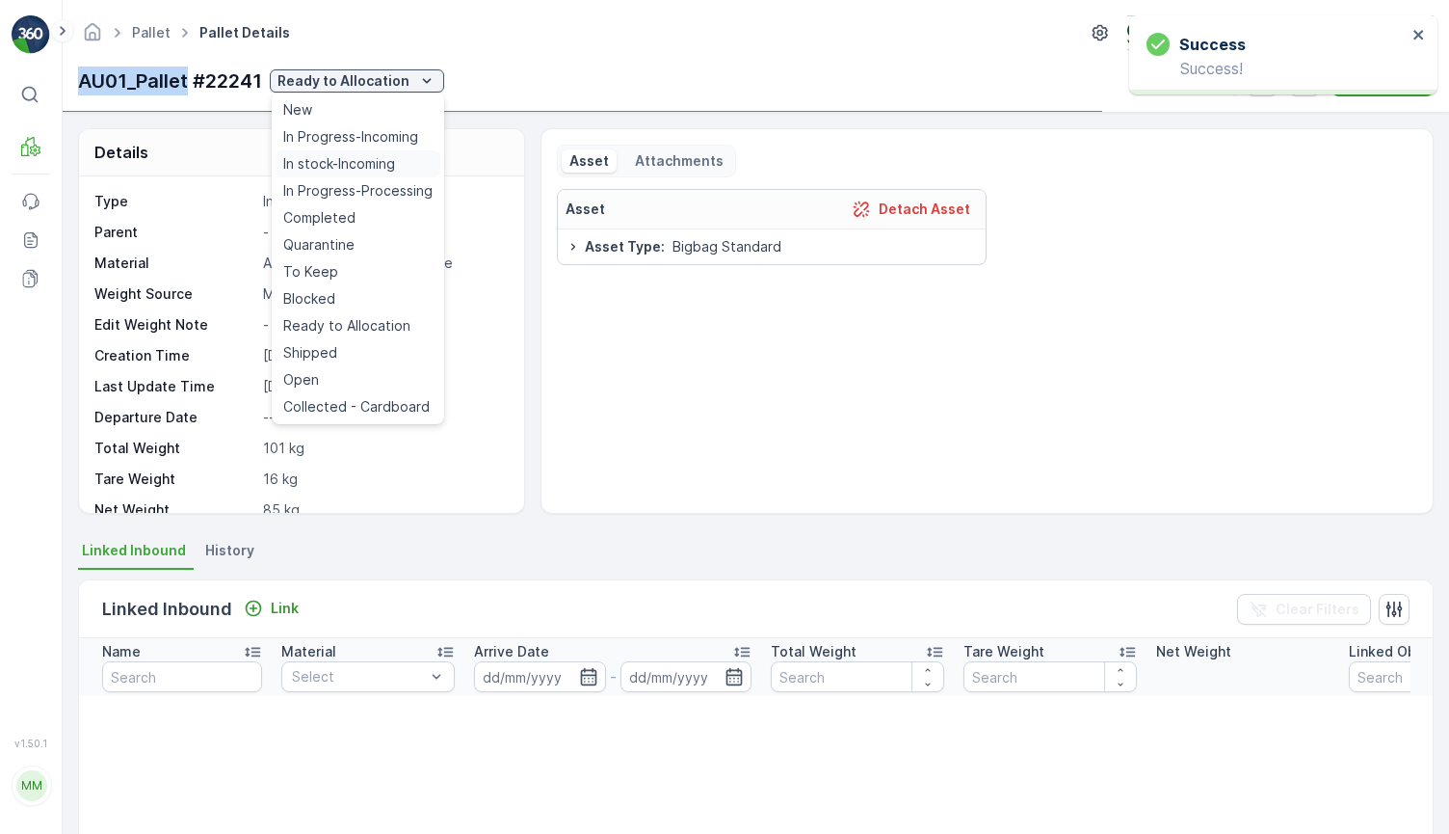
click at [376, 163] on span "In stock-Incoming" at bounding box center [339, 163] width 112 height 19
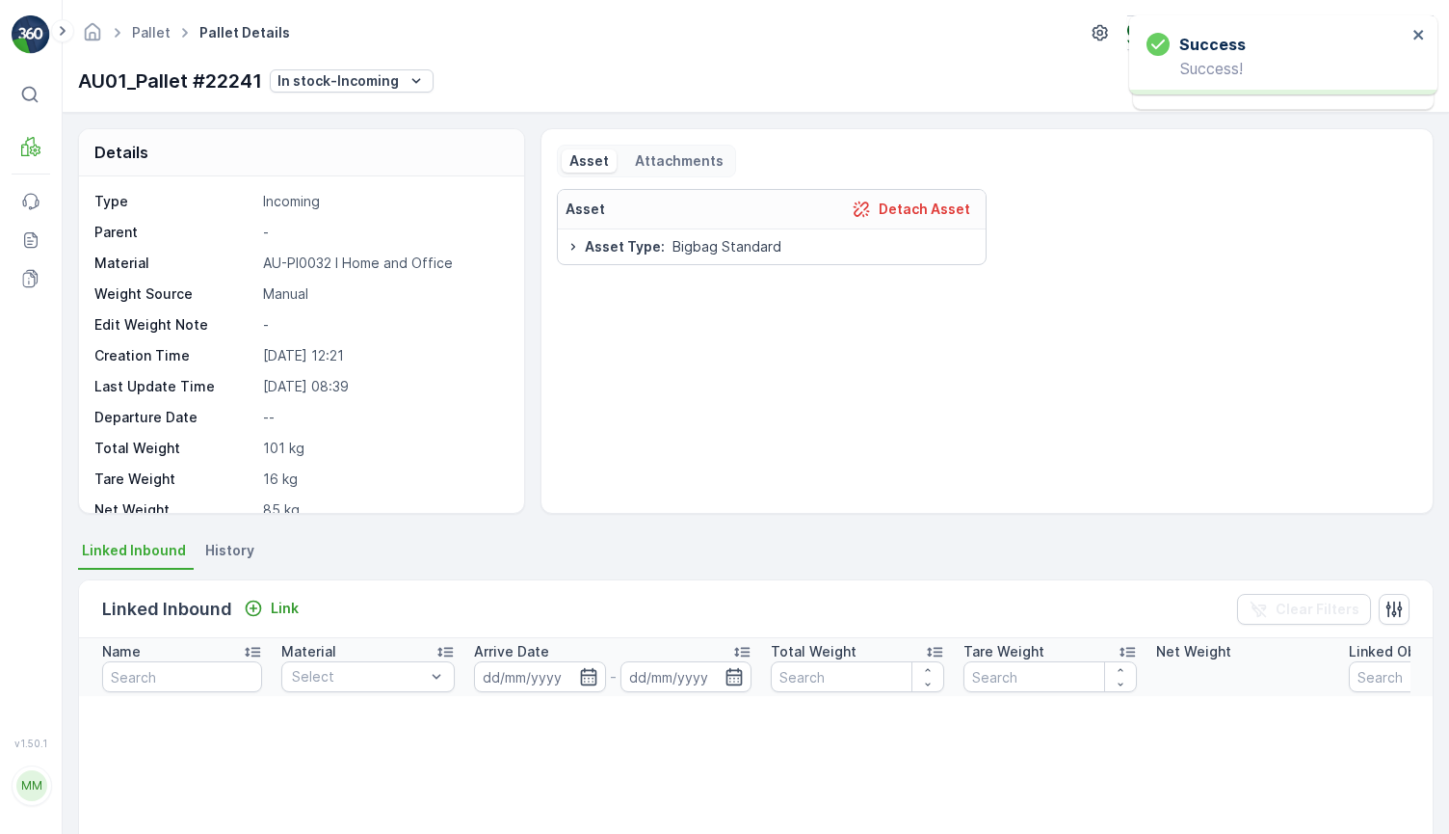
click at [78, 82] on p "AU01_Pallet #22241" at bounding box center [170, 80] width 184 height 29
drag, startPoint x: 78, startPoint y: 82, endPoint x: 259, endPoint y: 91, distance: 181.4
click at [259, 91] on p "AU01_Pallet #22241" at bounding box center [170, 80] width 184 height 29
copy p "AU01_Pallet #22241"
